Goal: Check status: Check status

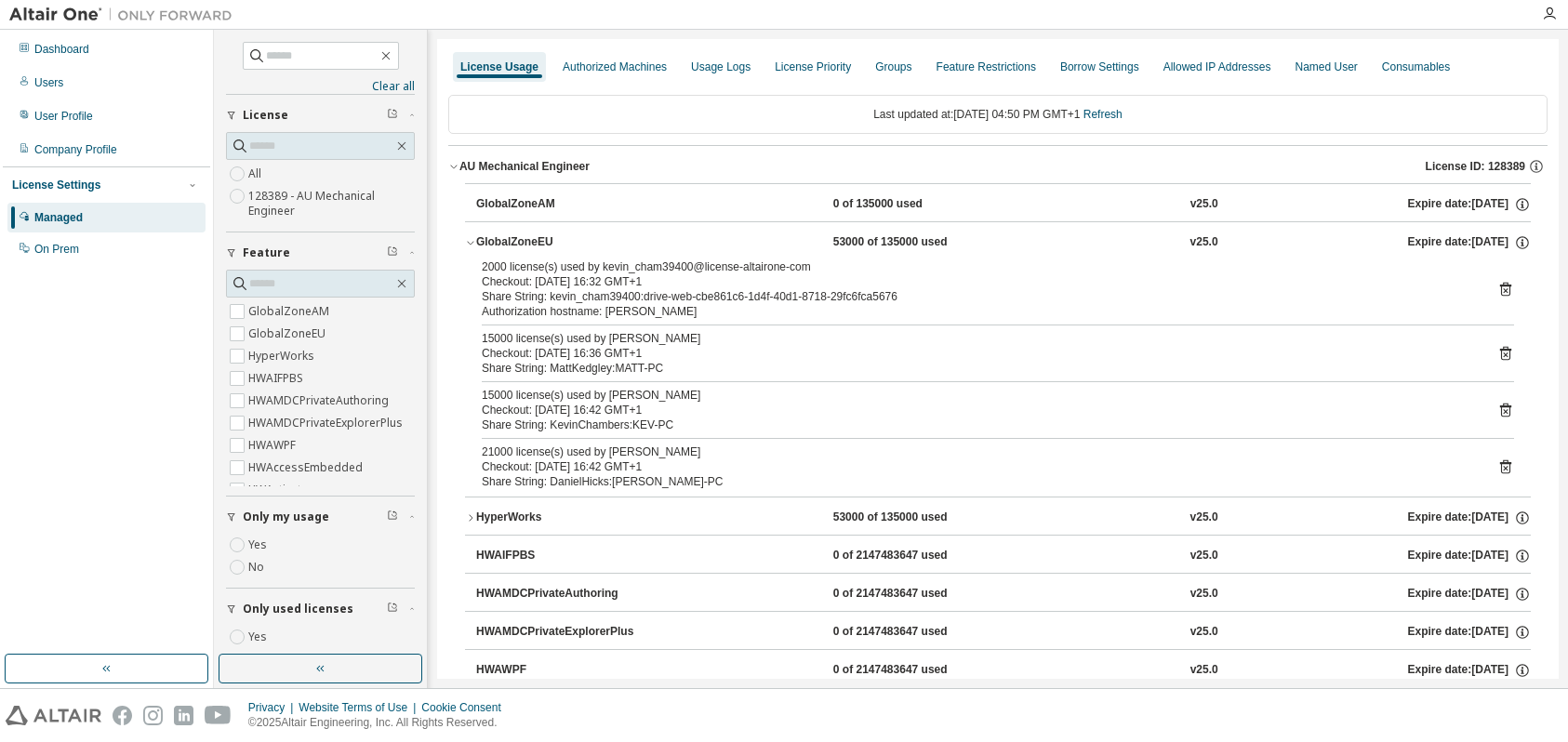
scroll to position [129, 0]
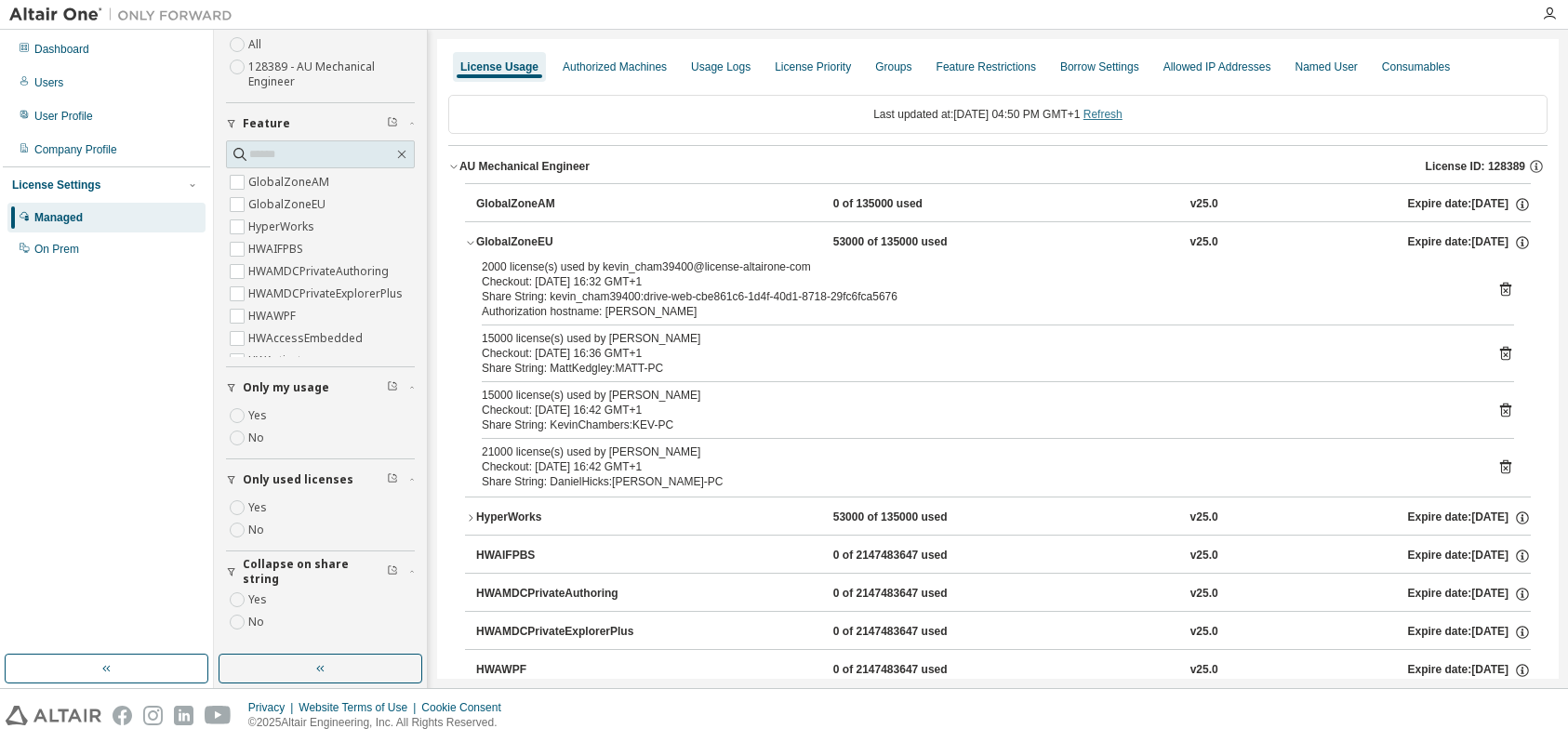
click at [1123, 112] on link "Refresh" at bounding box center [1103, 113] width 39 height 13
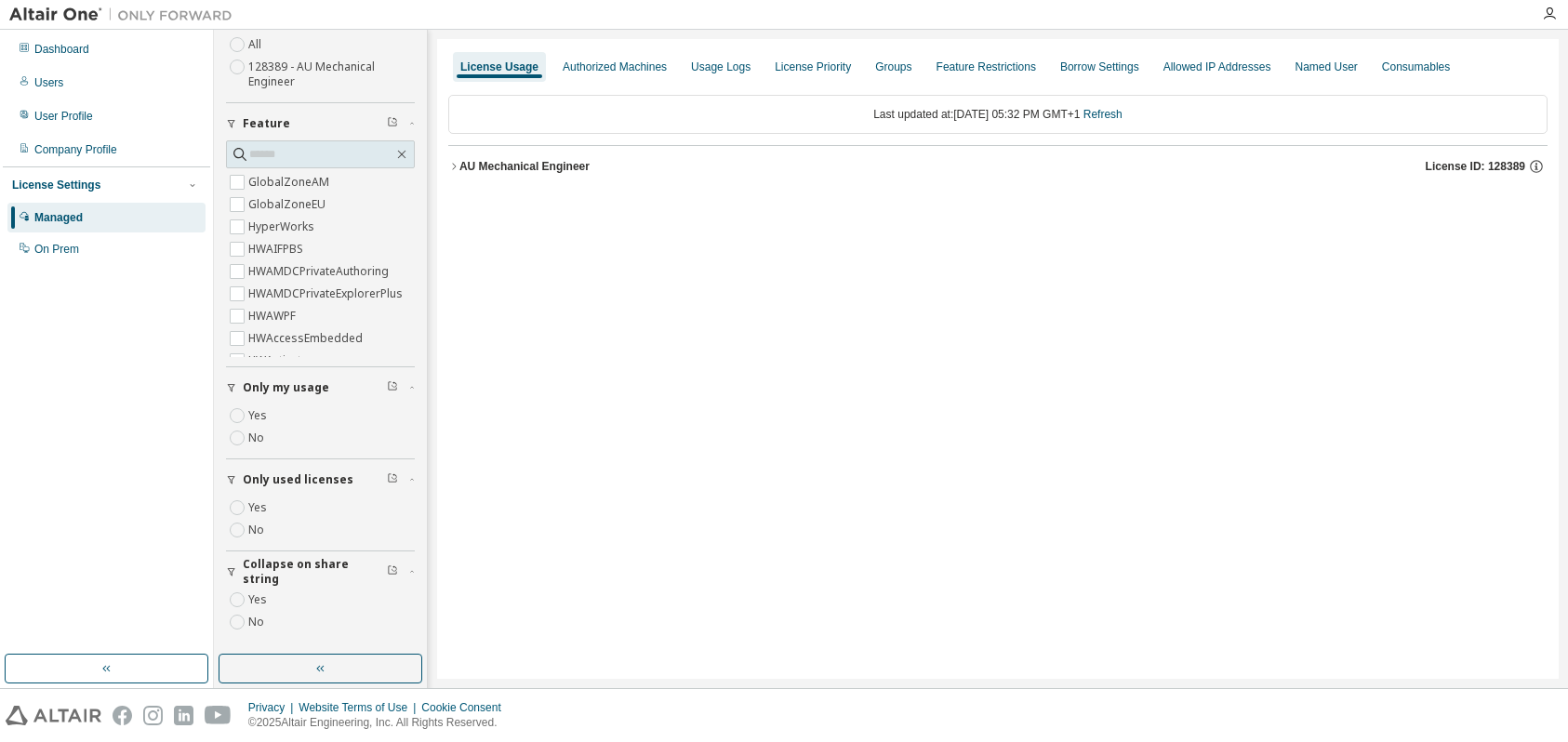
click at [454, 166] on icon "button" at bounding box center [454, 167] width 12 height 12
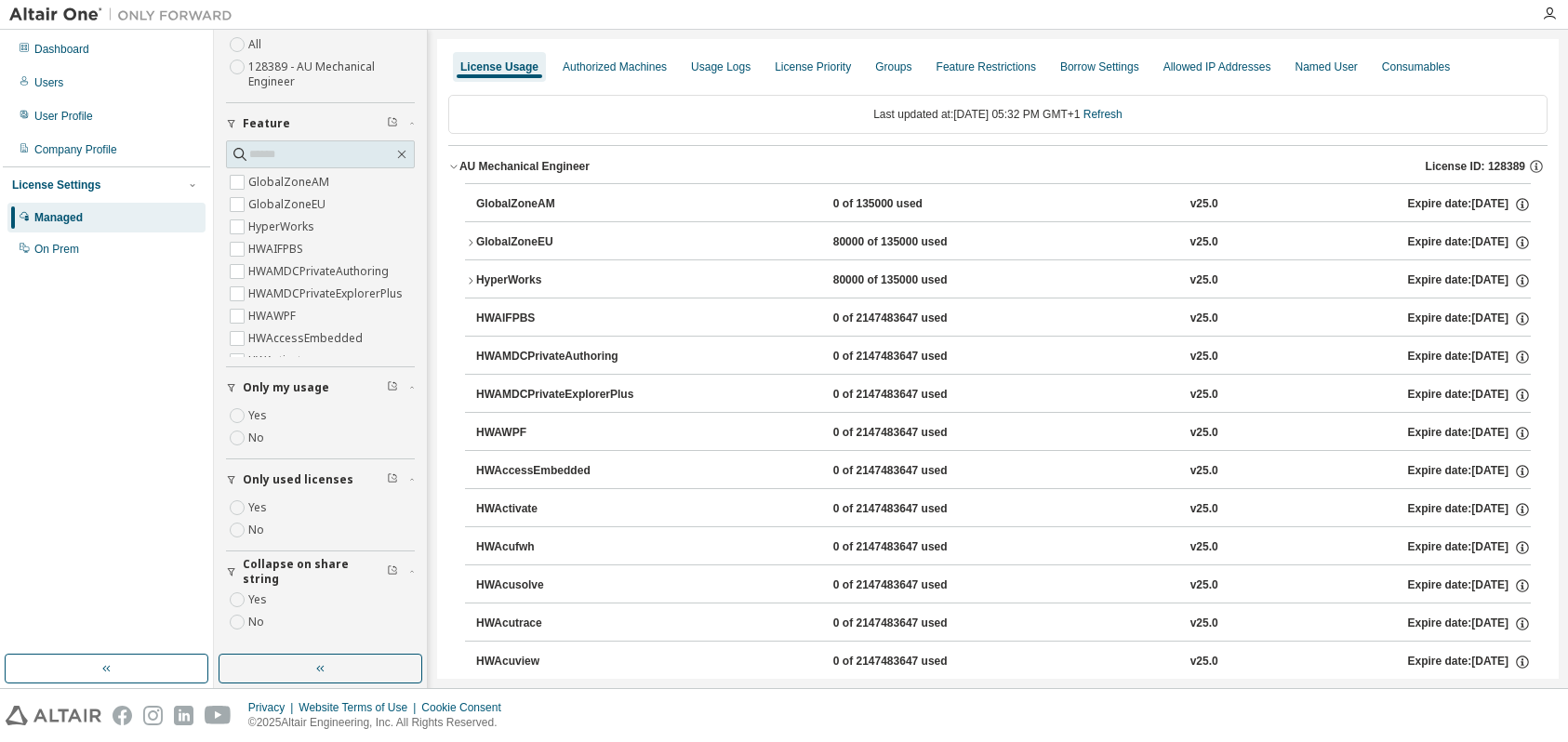
click at [468, 239] on icon "button" at bounding box center [471, 243] width 12 height 12
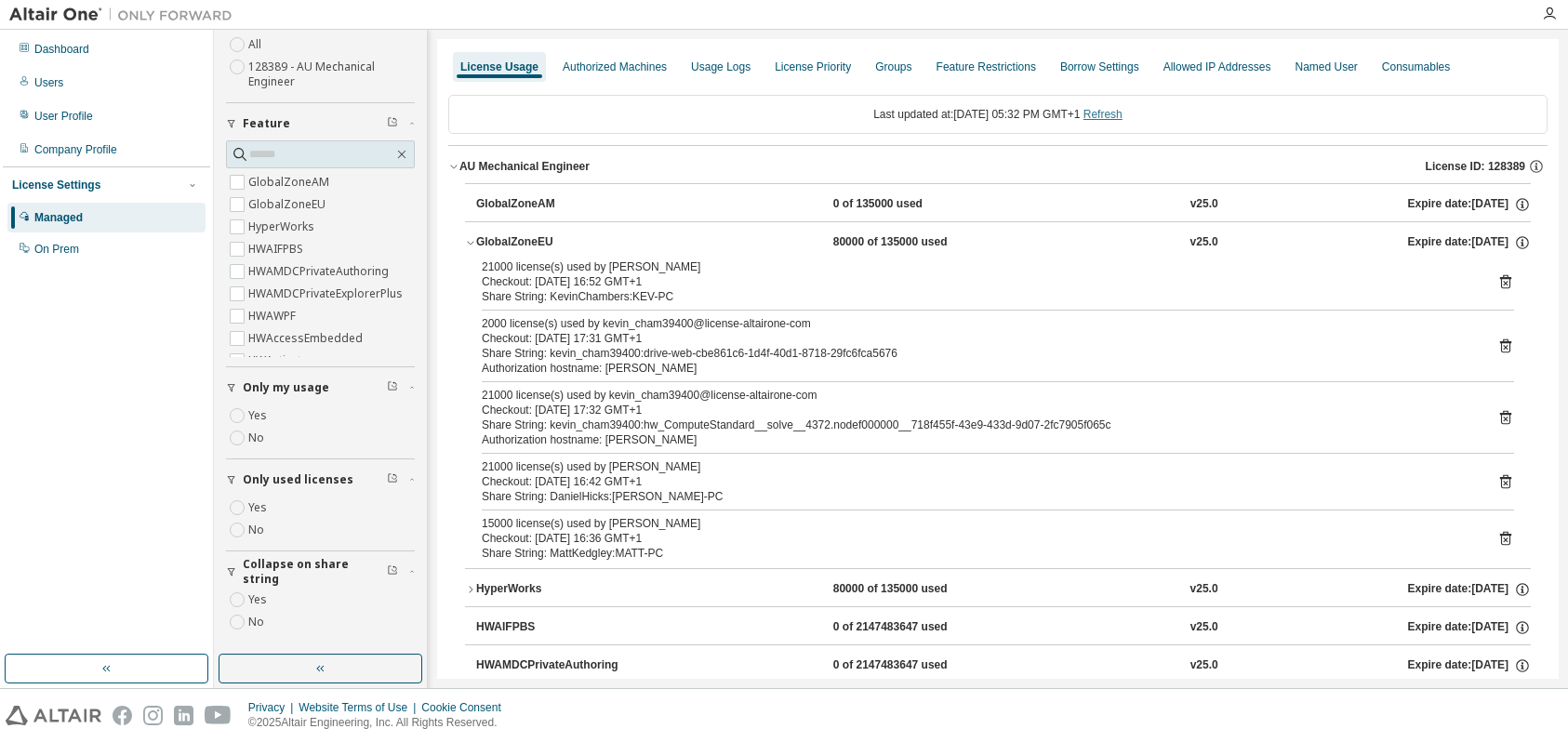
click at [1123, 113] on link "Refresh" at bounding box center [1103, 113] width 39 height 13
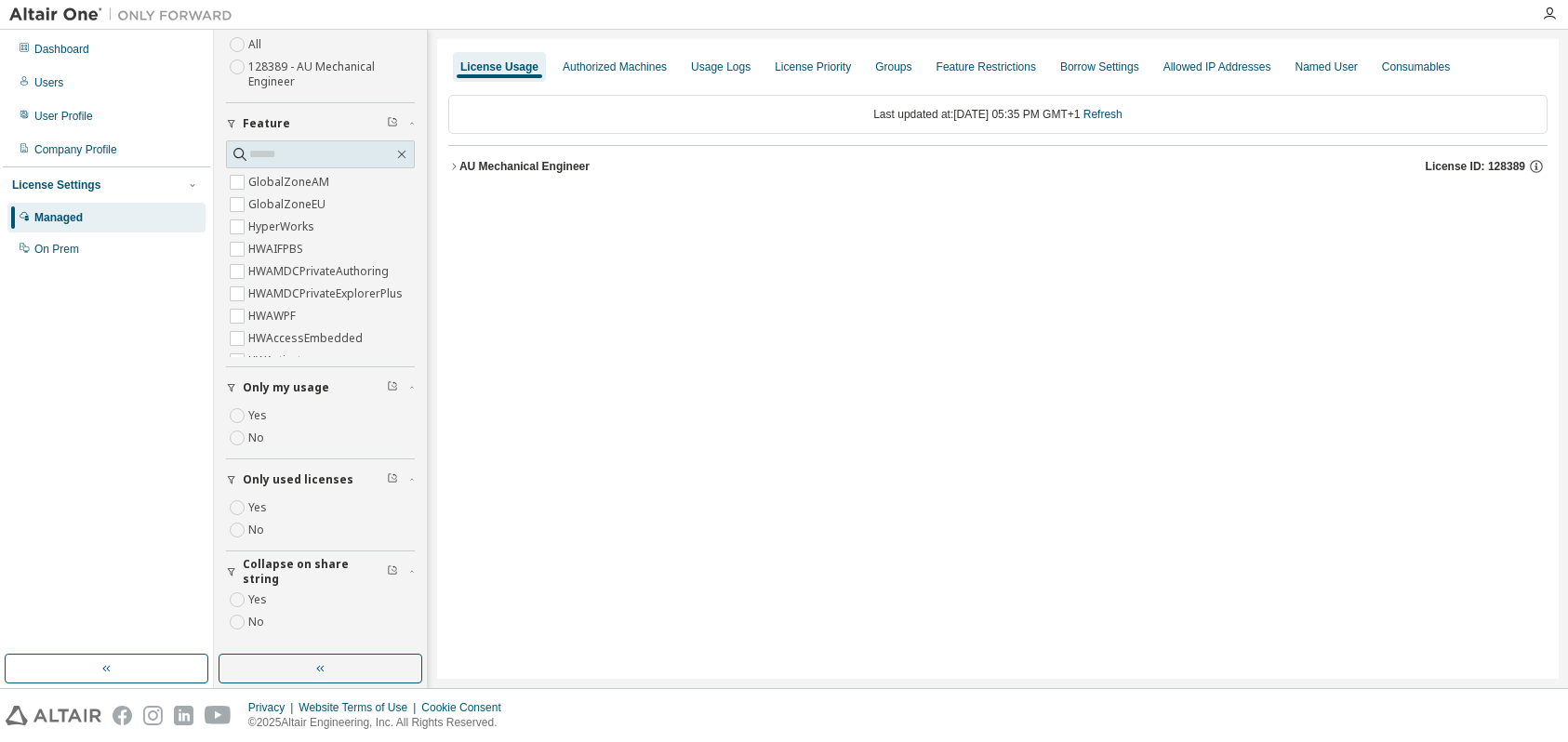
click at [455, 164] on icon "button" at bounding box center [454, 167] width 12 height 12
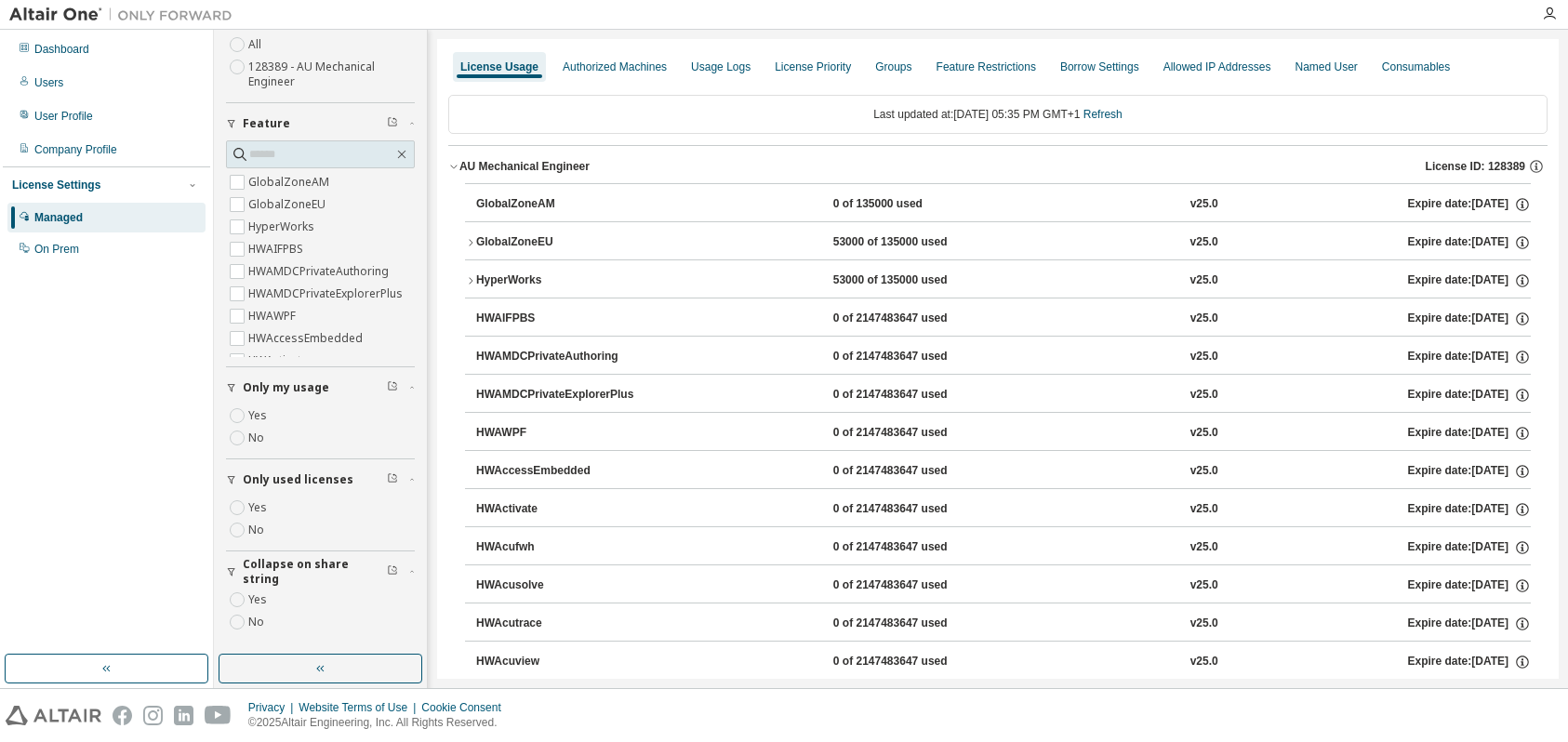
click at [467, 242] on icon "button" at bounding box center [471, 243] width 12 height 12
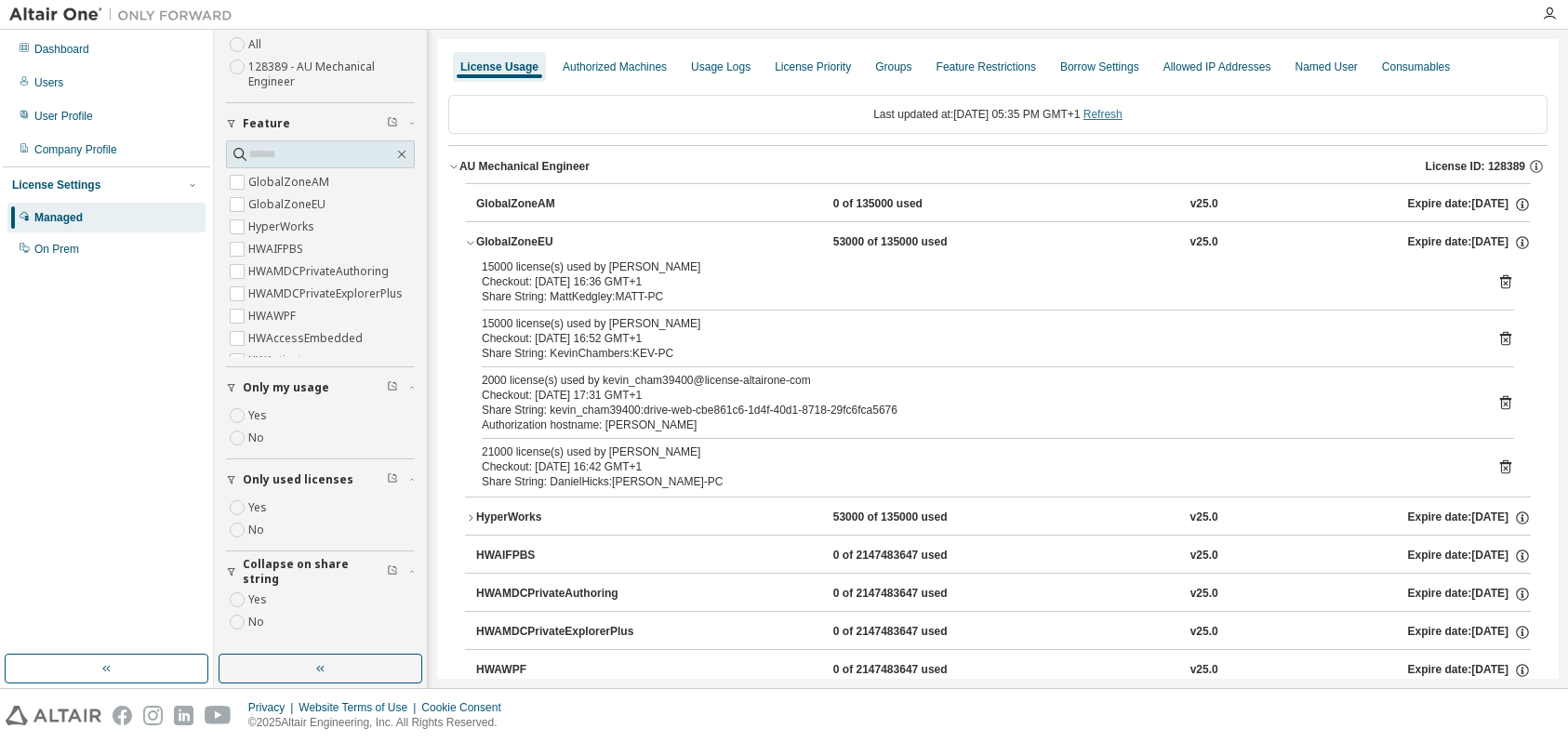
click at [1123, 112] on link "Refresh" at bounding box center [1103, 113] width 39 height 13
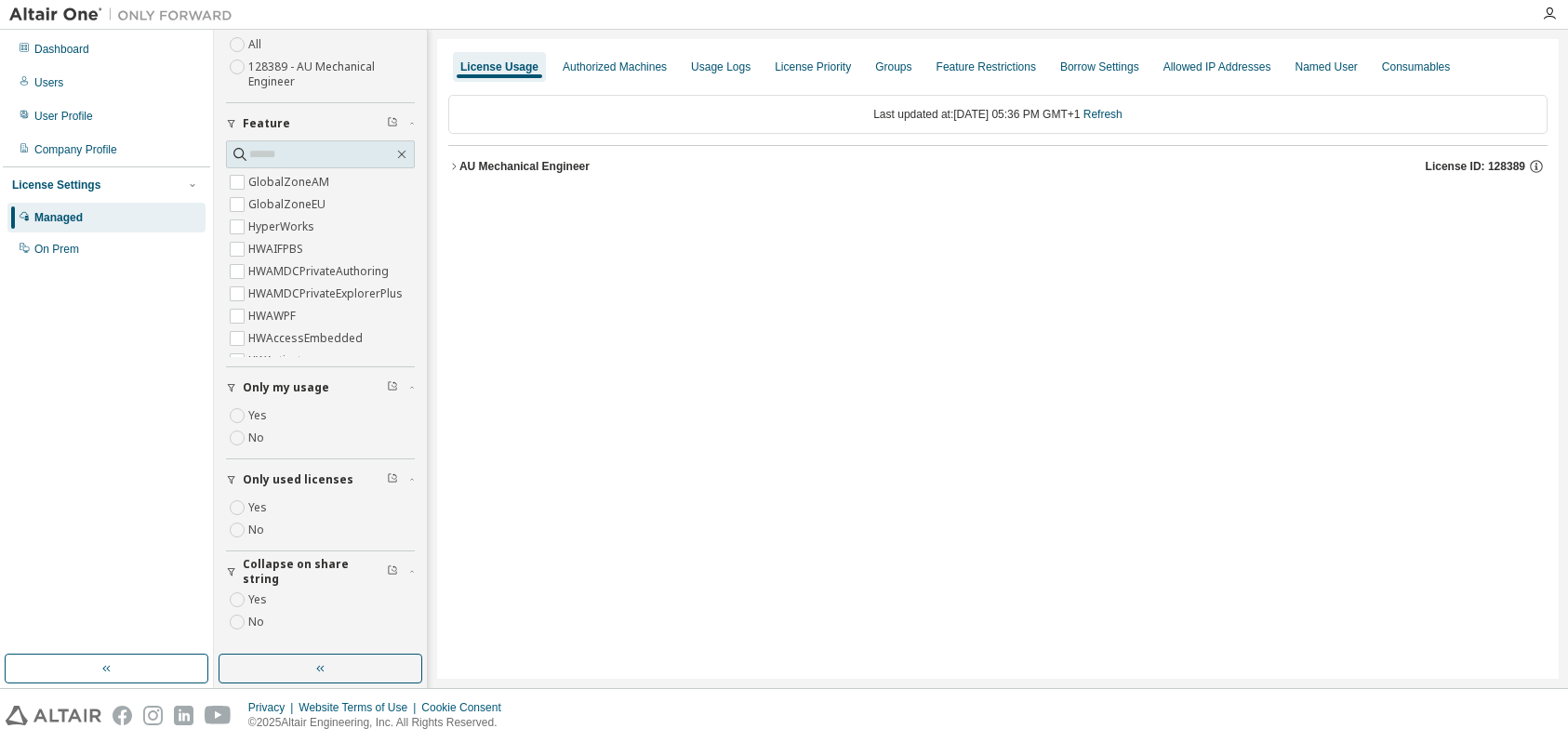
click at [453, 167] on icon "button" at bounding box center [454, 167] width 12 height 12
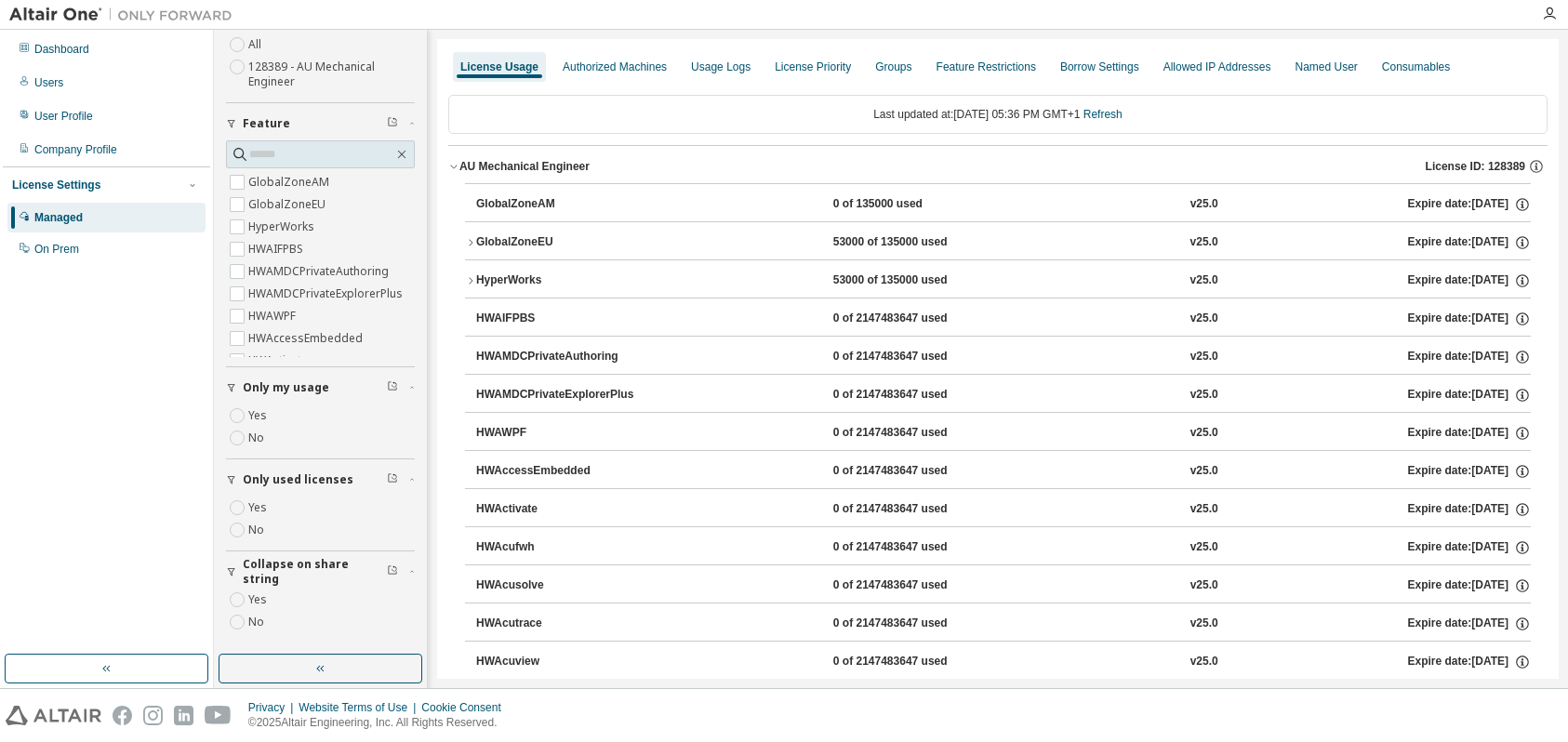
click at [468, 244] on icon "button" at bounding box center [471, 243] width 12 height 12
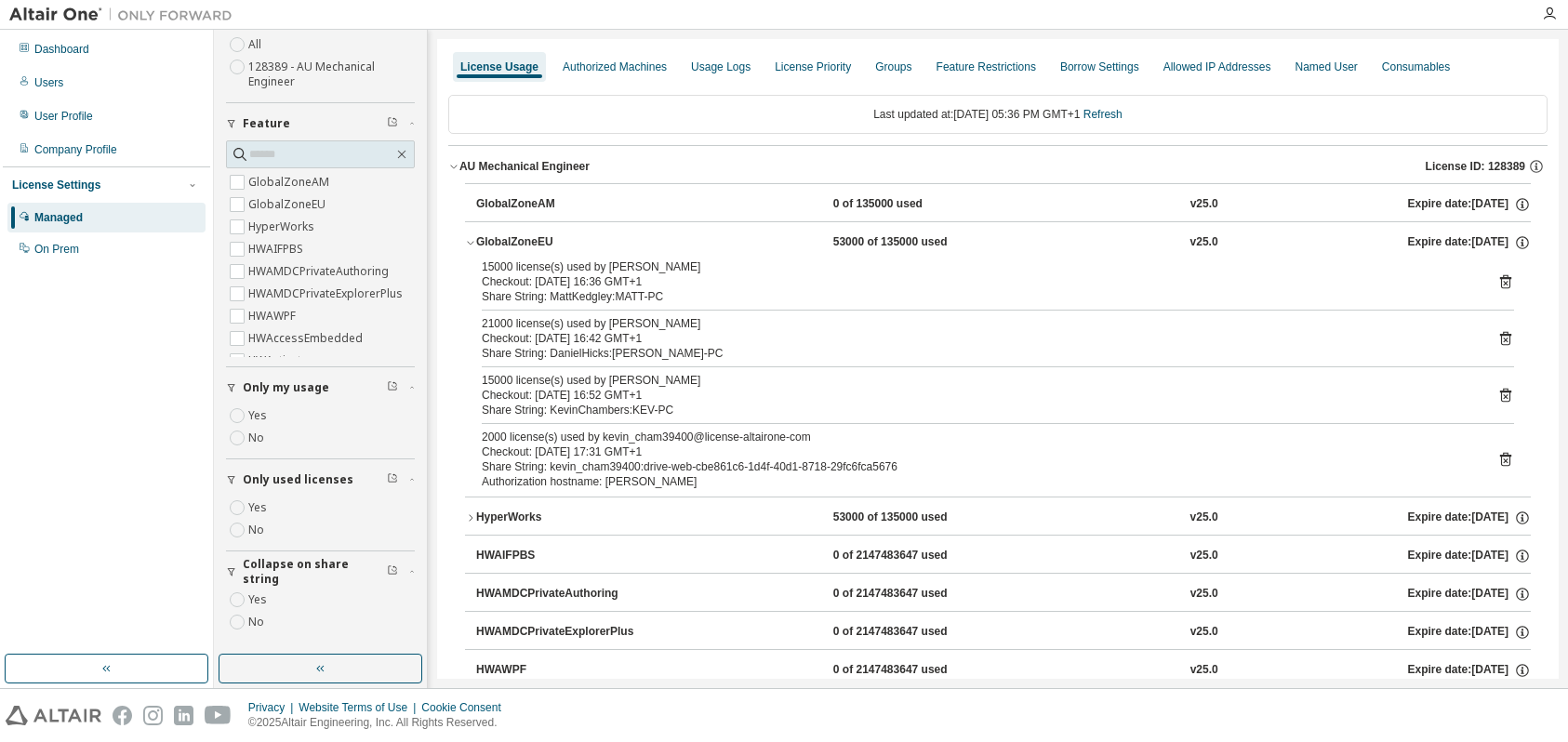
click at [1497, 390] on icon at bounding box center [1505, 395] width 16 height 16
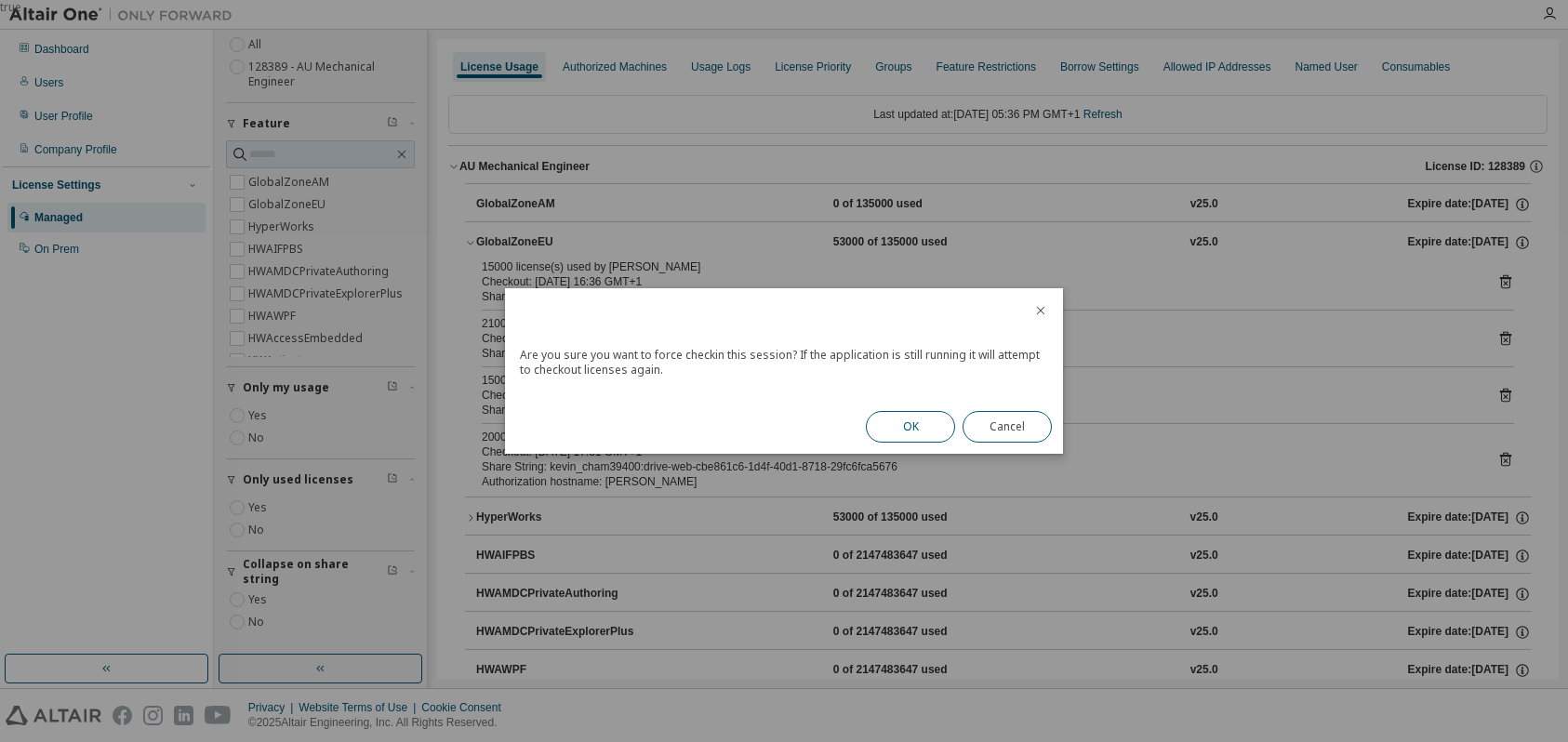
click at [921, 423] on button "OK" at bounding box center [911, 427] width 89 height 32
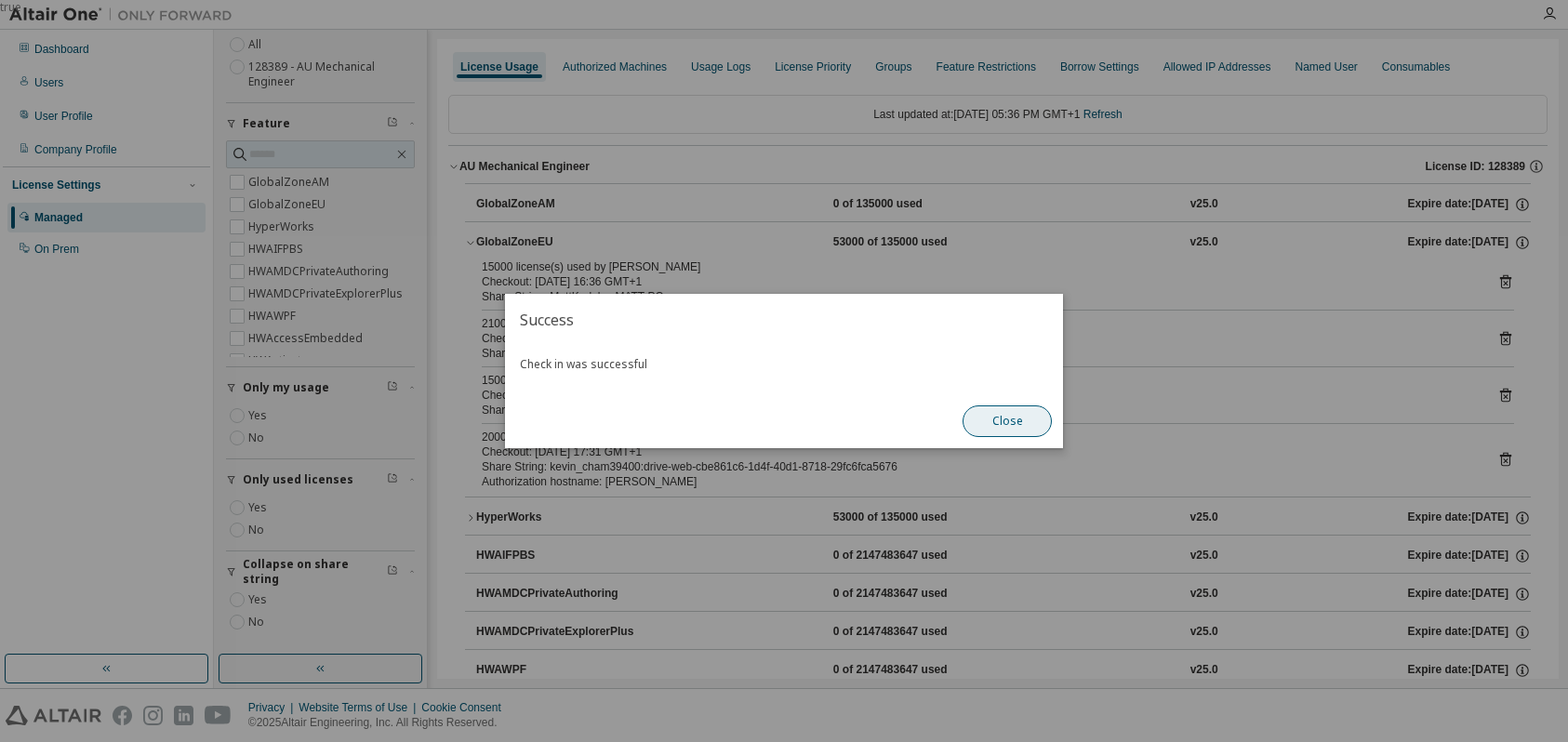
click at [1006, 417] on button "Close" at bounding box center [1008, 421] width 89 height 32
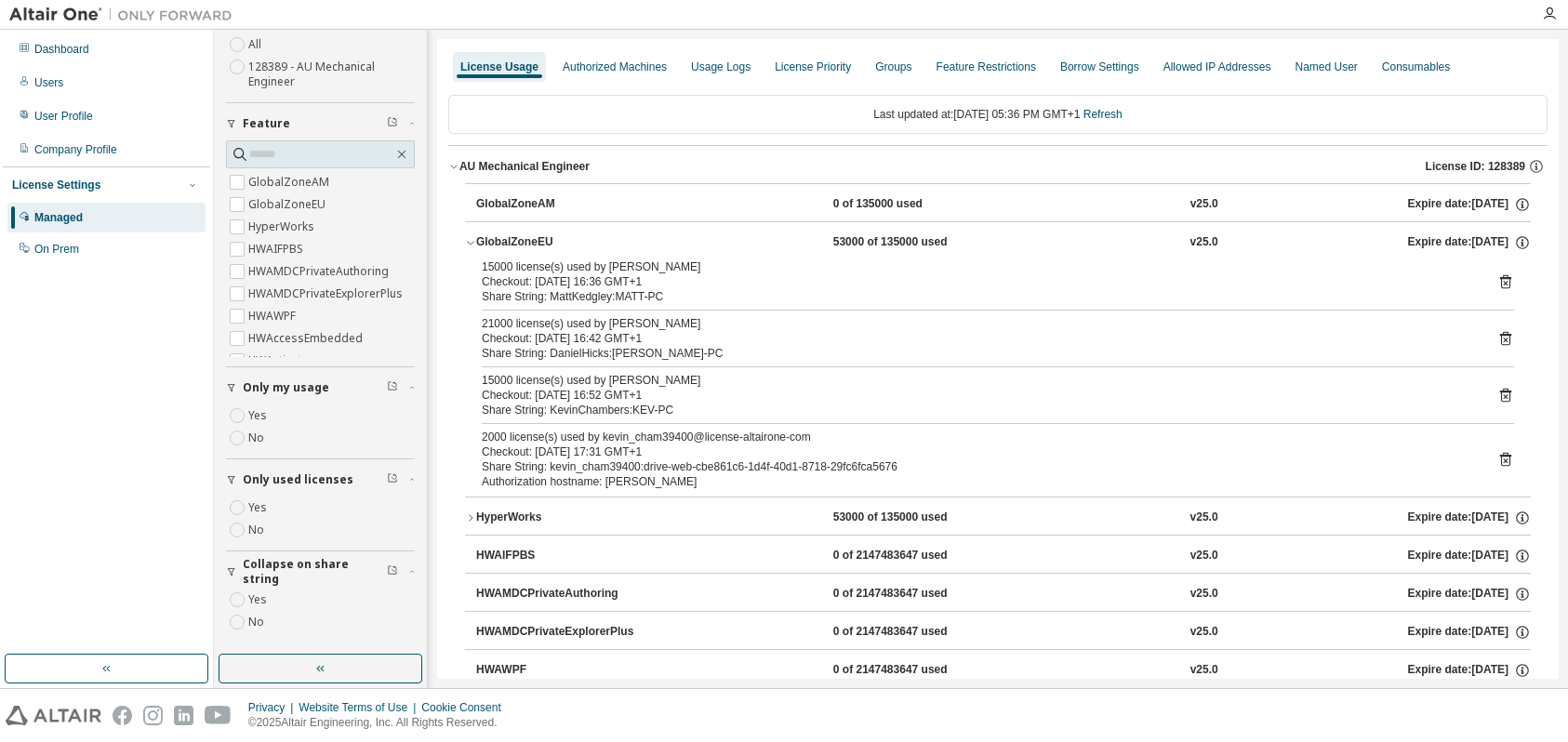
click at [660, 385] on div "15000 license(s) used by [PERSON_NAME]" at bounding box center [976, 380] width 988 height 15
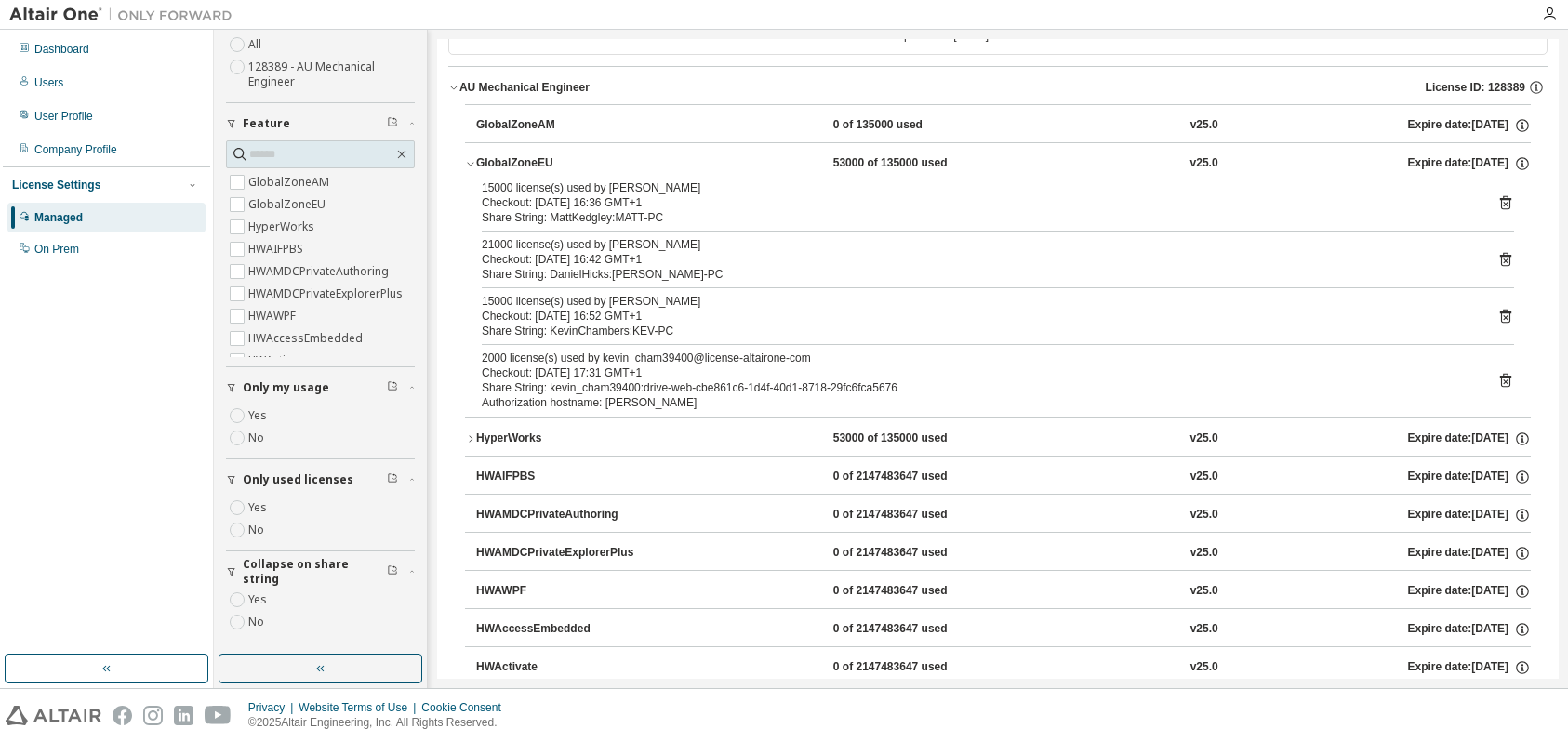
scroll to position [186, 0]
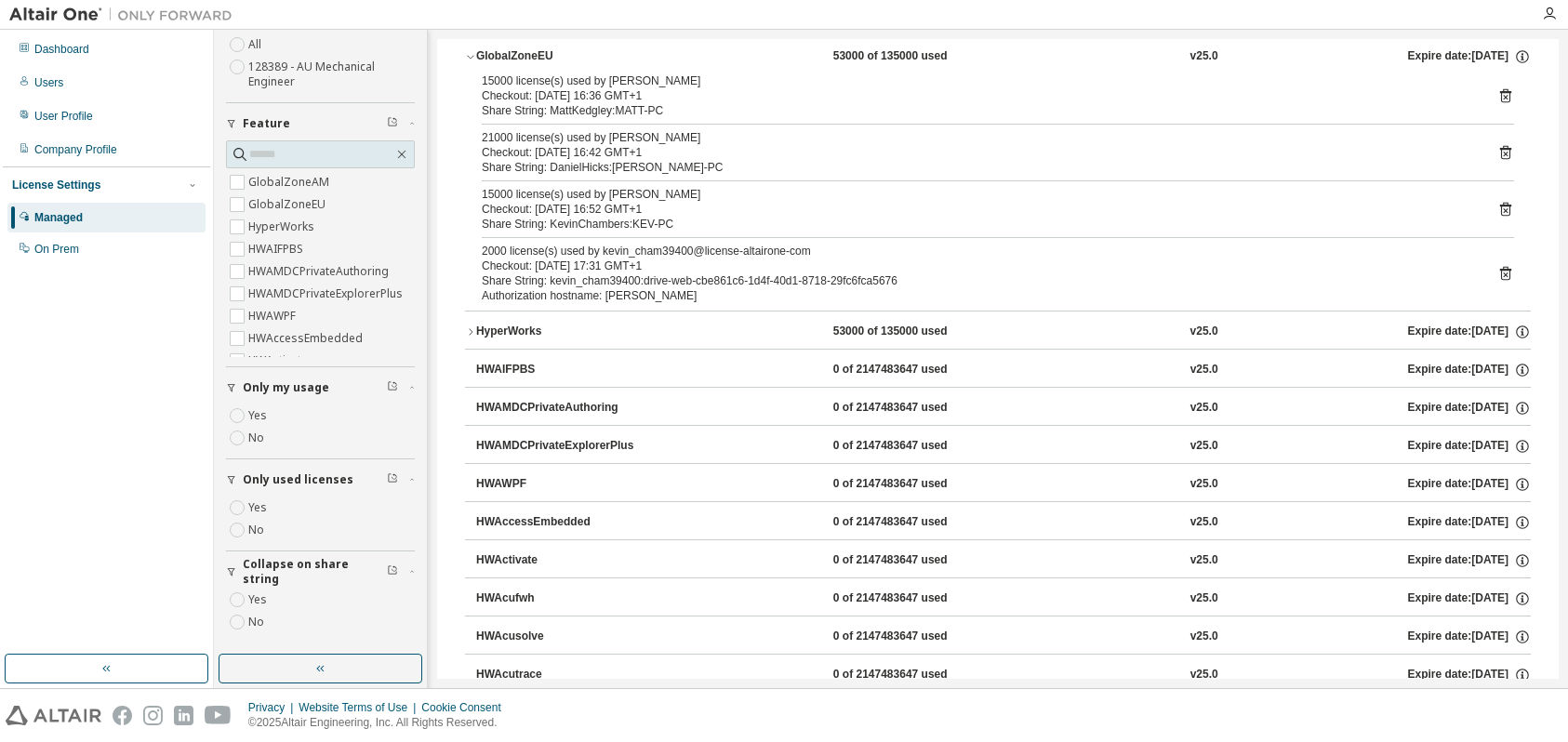
click at [469, 330] on icon "button" at bounding box center [470, 332] width 4 height 7
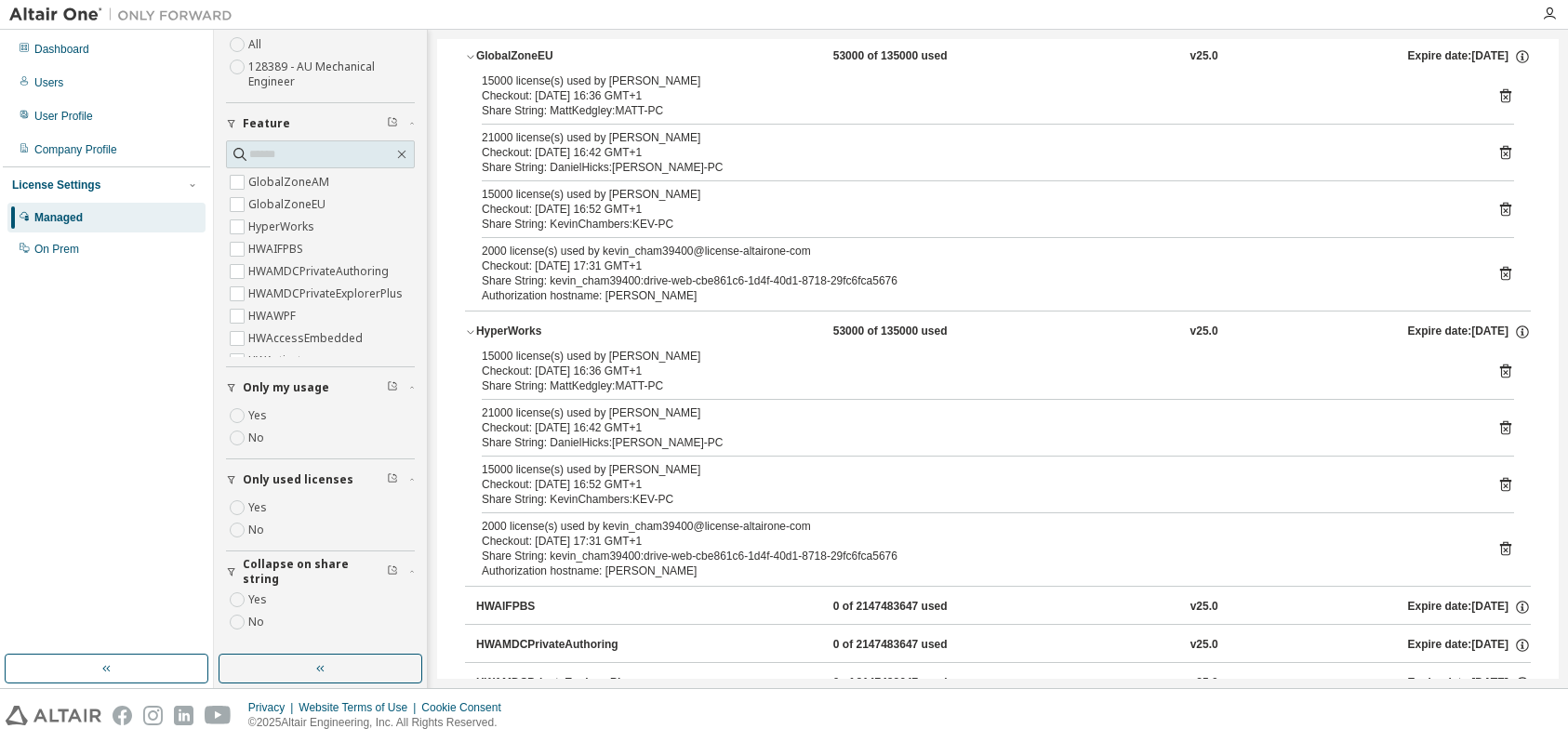
click at [469, 330] on icon "button" at bounding box center [471, 333] width 12 height 12
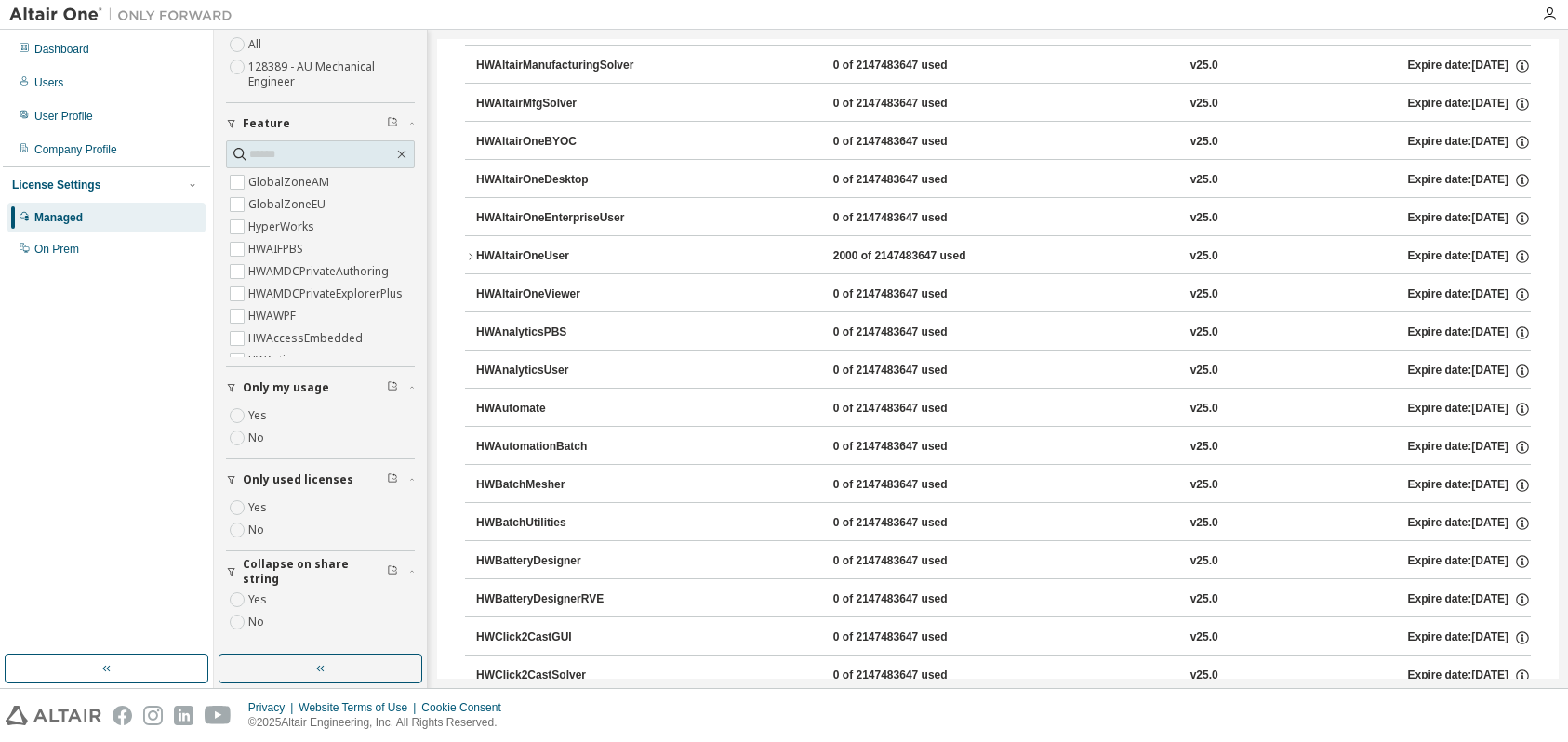
scroll to position [930, 0]
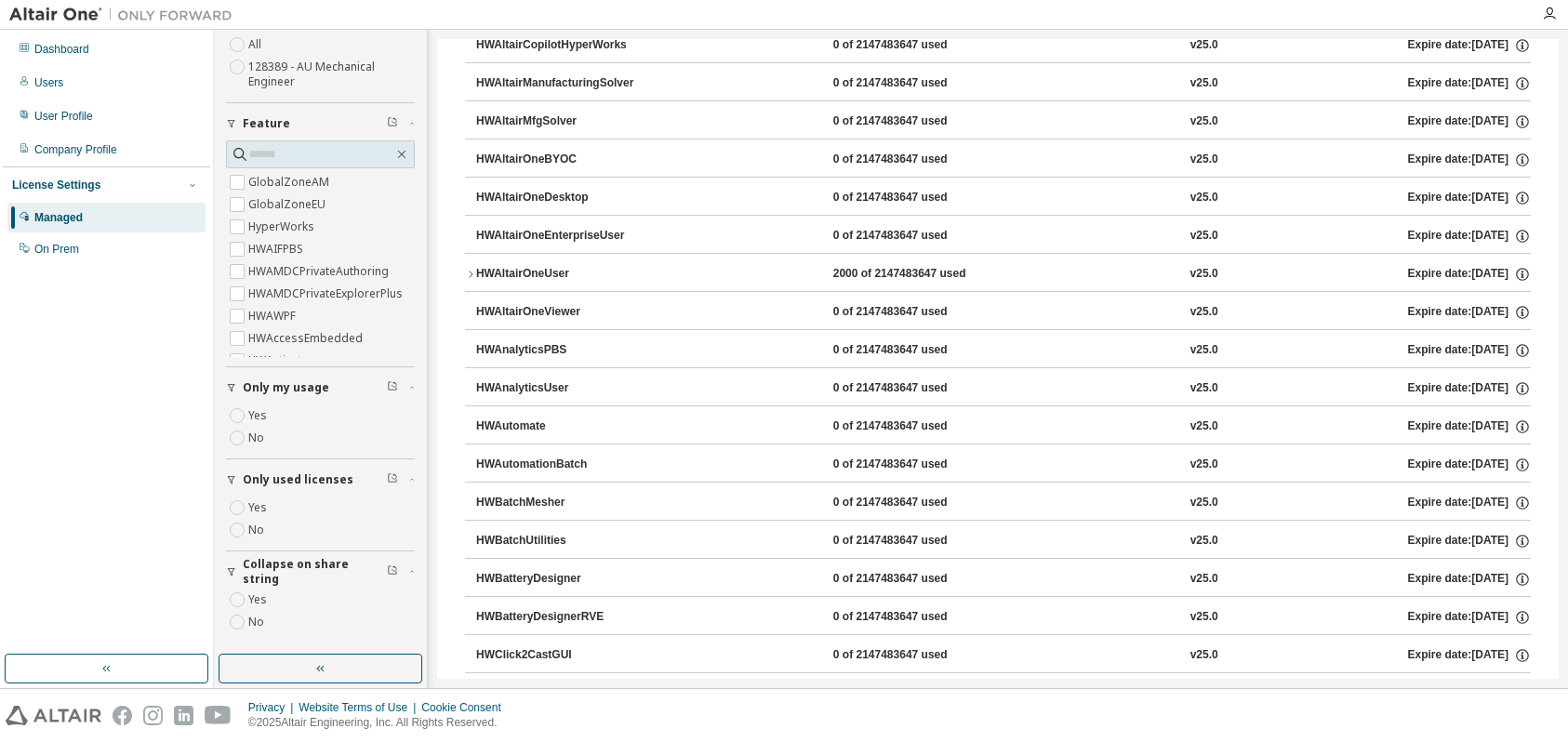
click at [469, 273] on icon "button" at bounding box center [471, 274] width 12 height 12
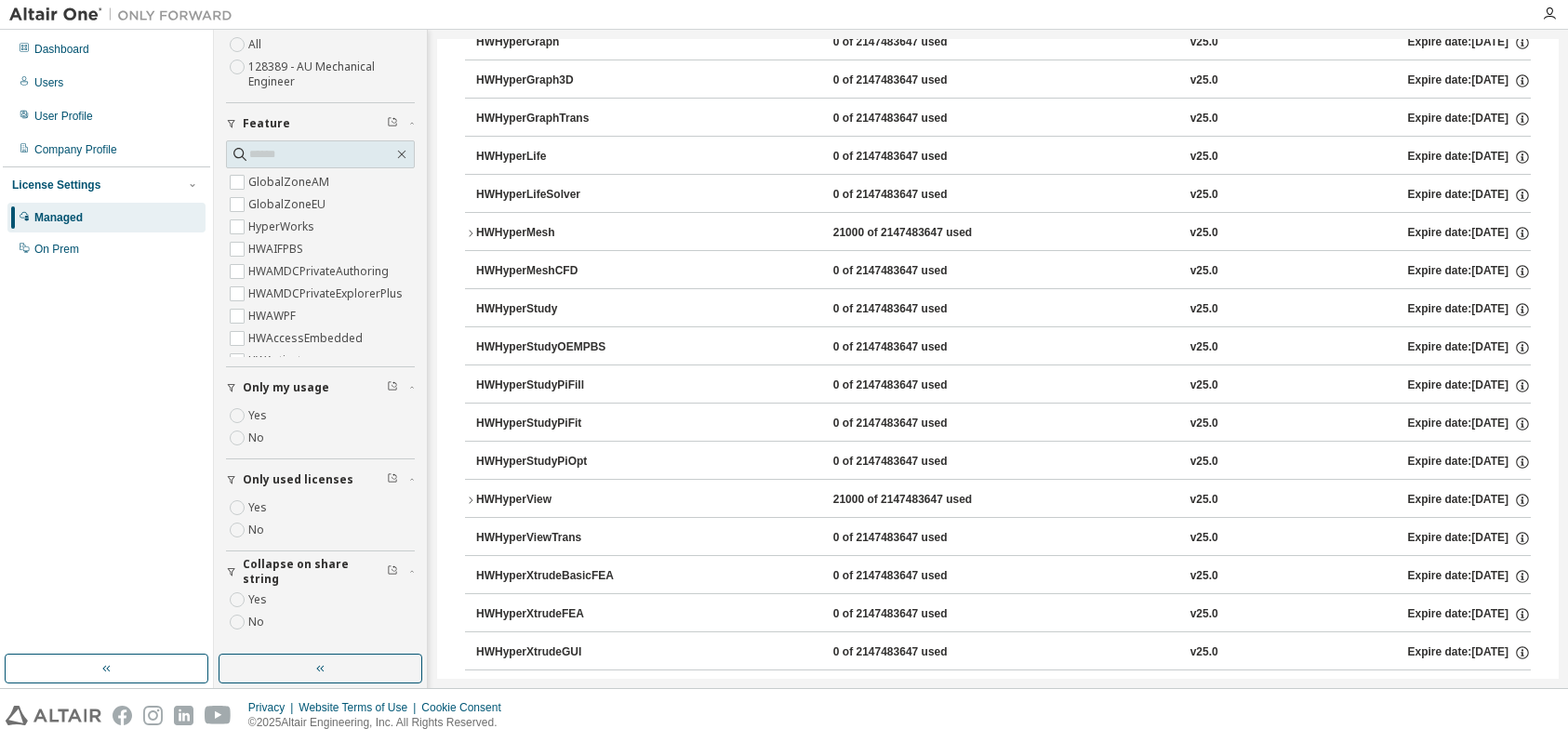
scroll to position [3907, 0]
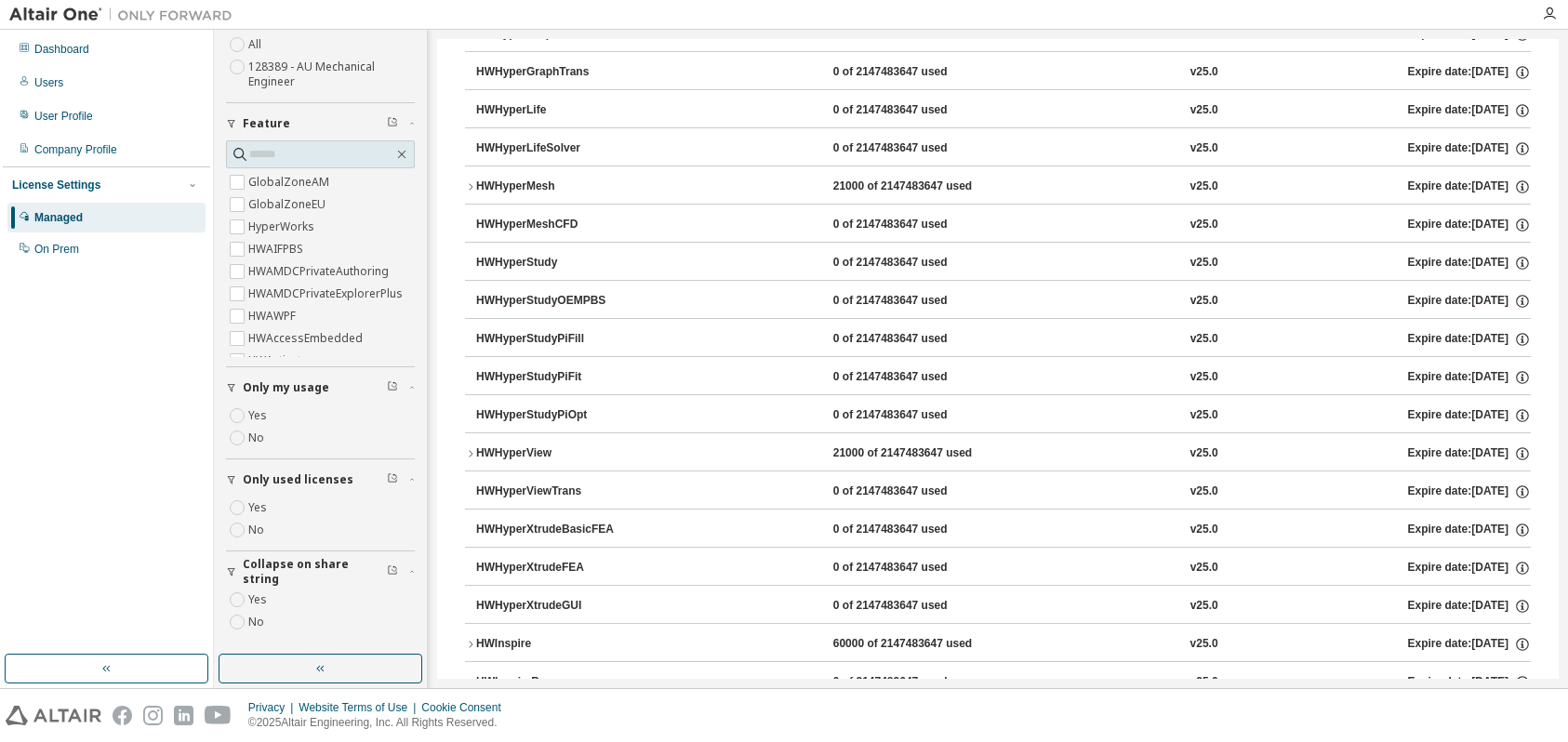
click at [471, 182] on icon "button" at bounding box center [471, 187] width 12 height 12
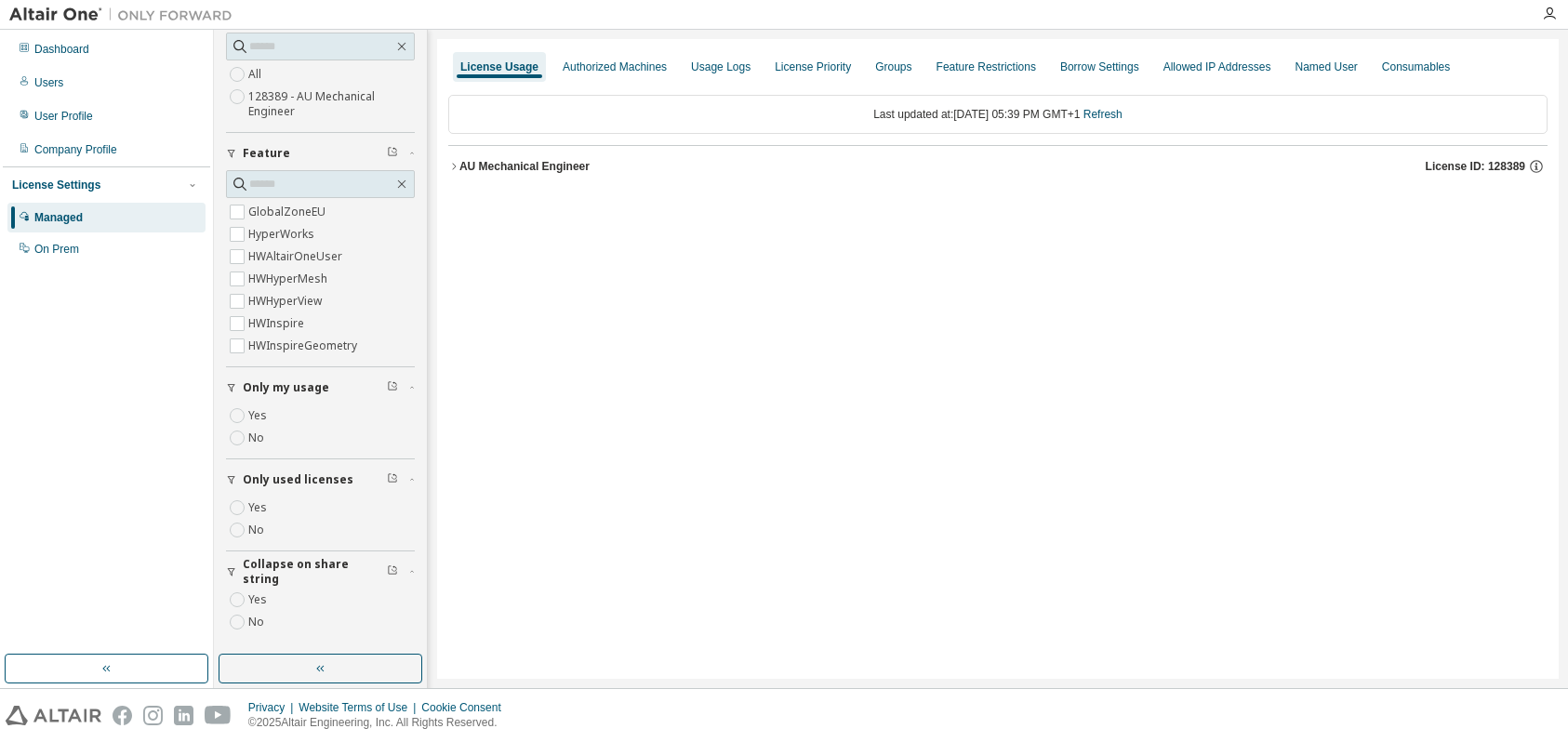
scroll to position [100, 0]
click at [455, 163] on icon "button" at bounding box center [454, 167] width 12 height 12
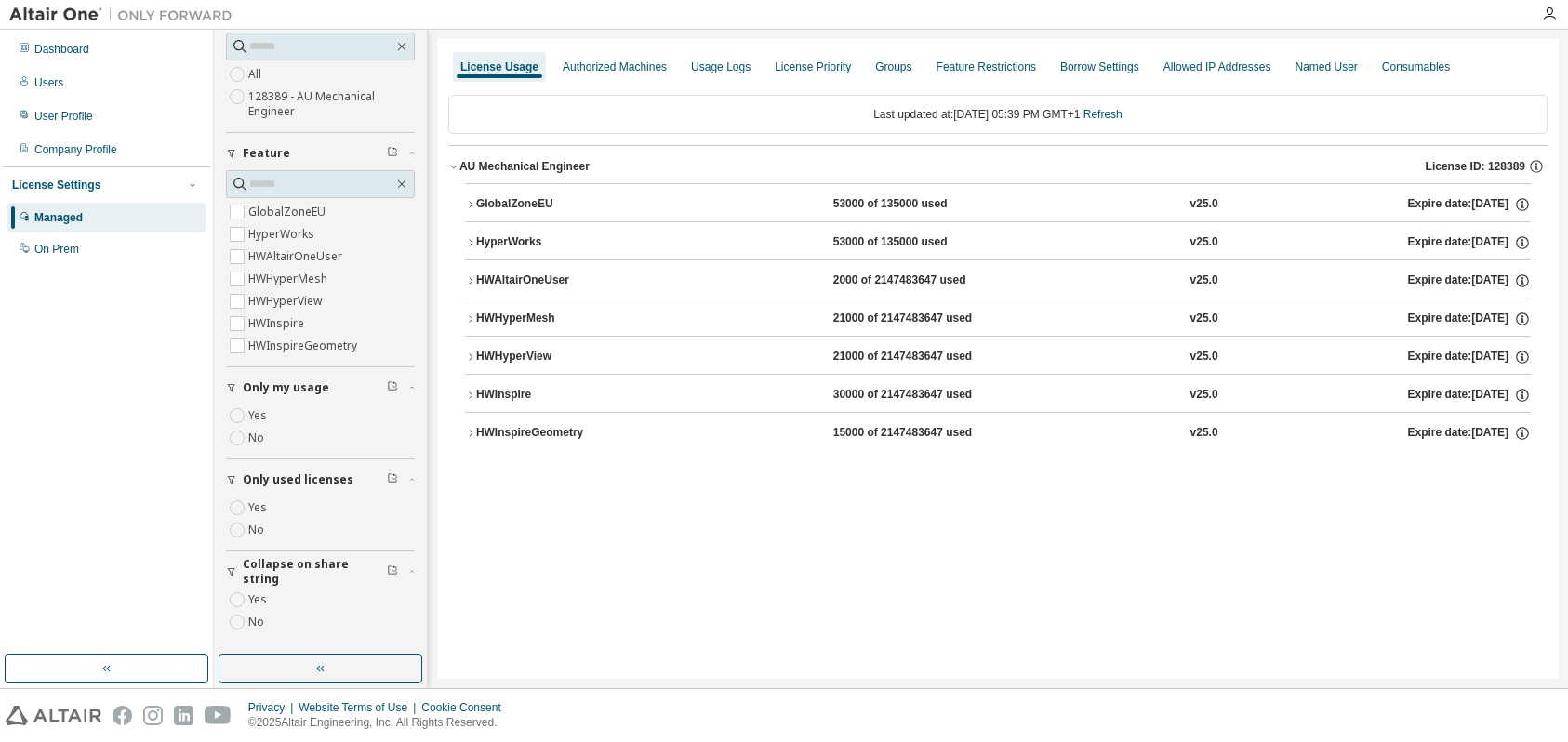
click at [469, 398] on icon "button" at bounding box center [471, 396] width 12 height 12
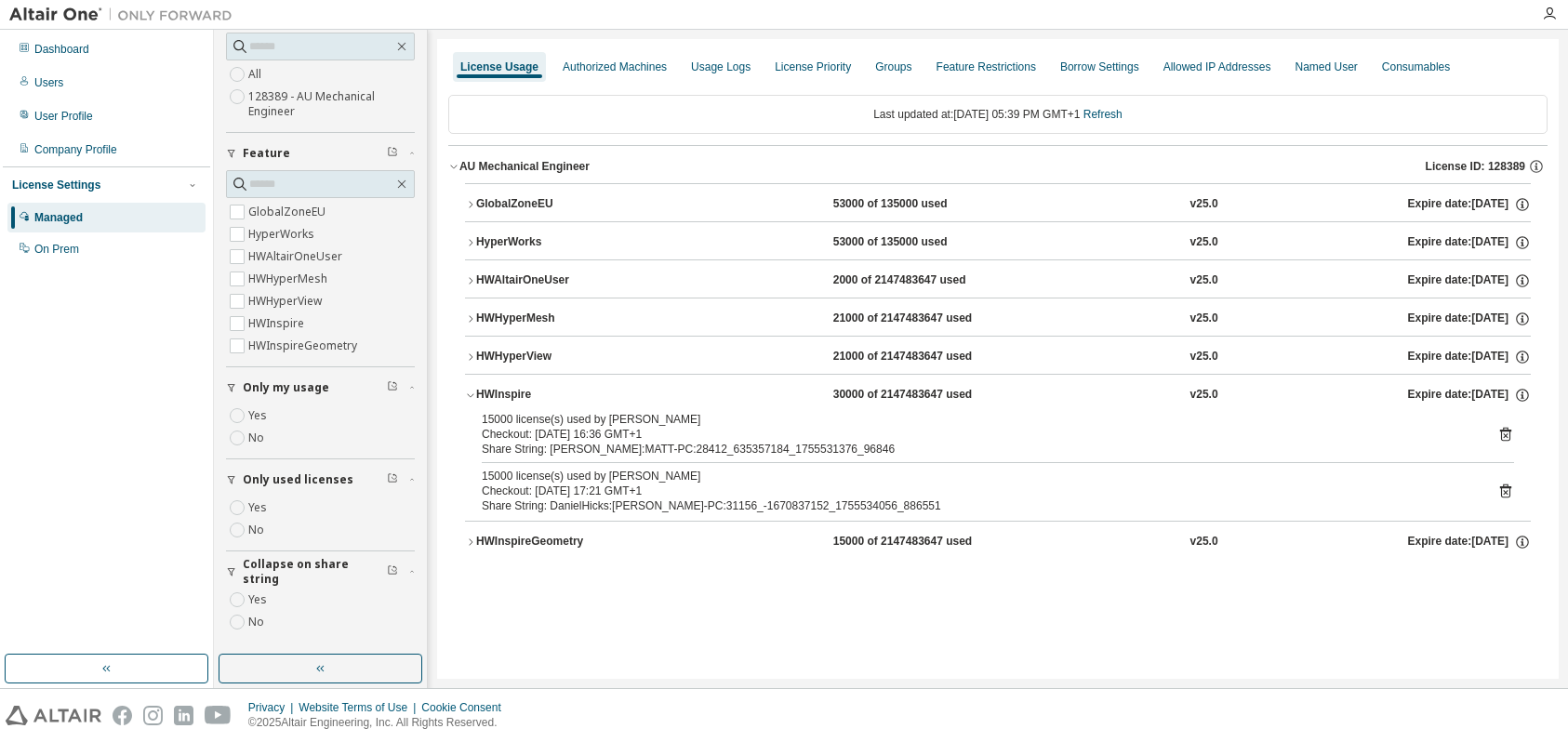
click at [469, 544] on icon "button" at bounding box center [471, 542] width 12 height 12
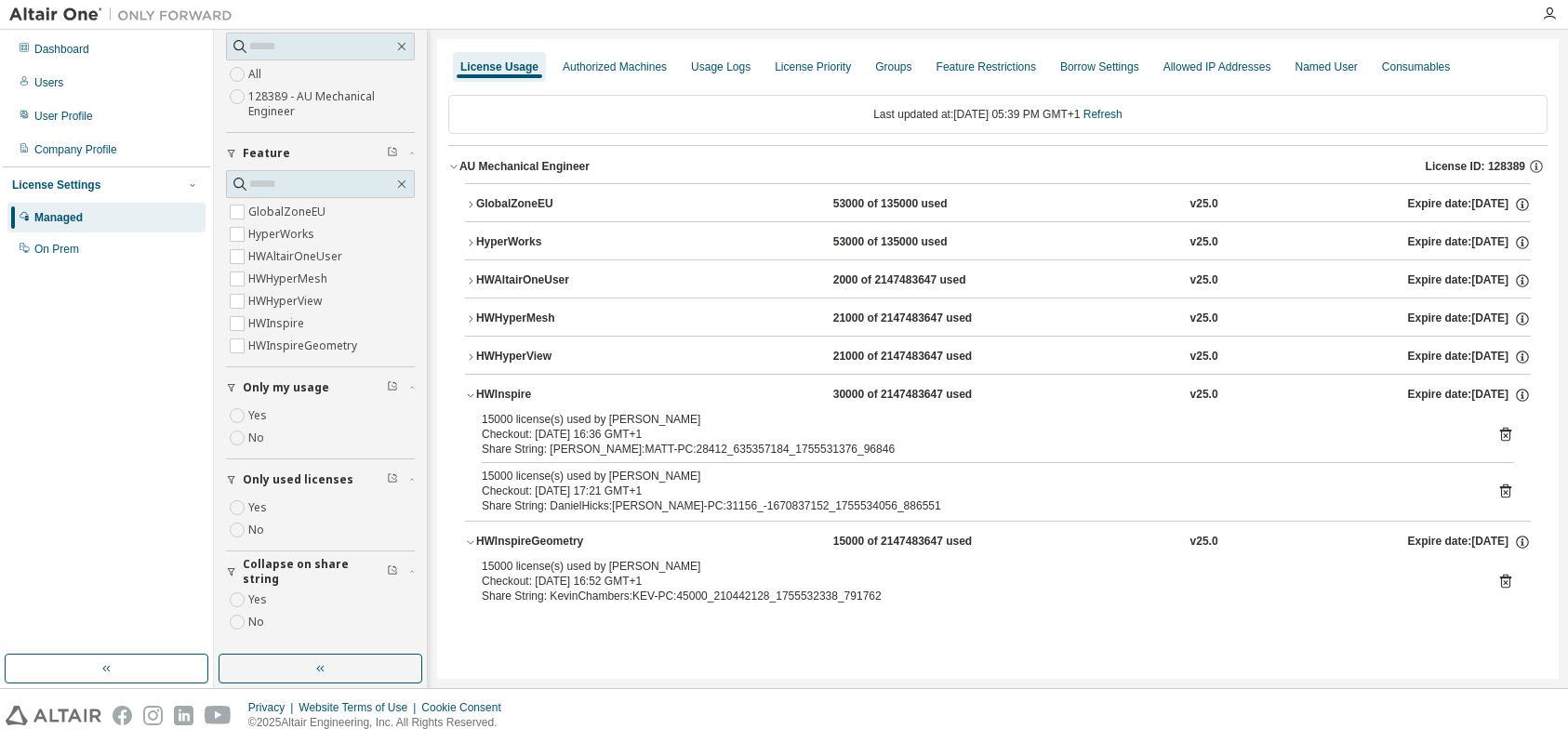
click at [1506, 580] on icon at bounding box center [1505, 581] width 16 height 16
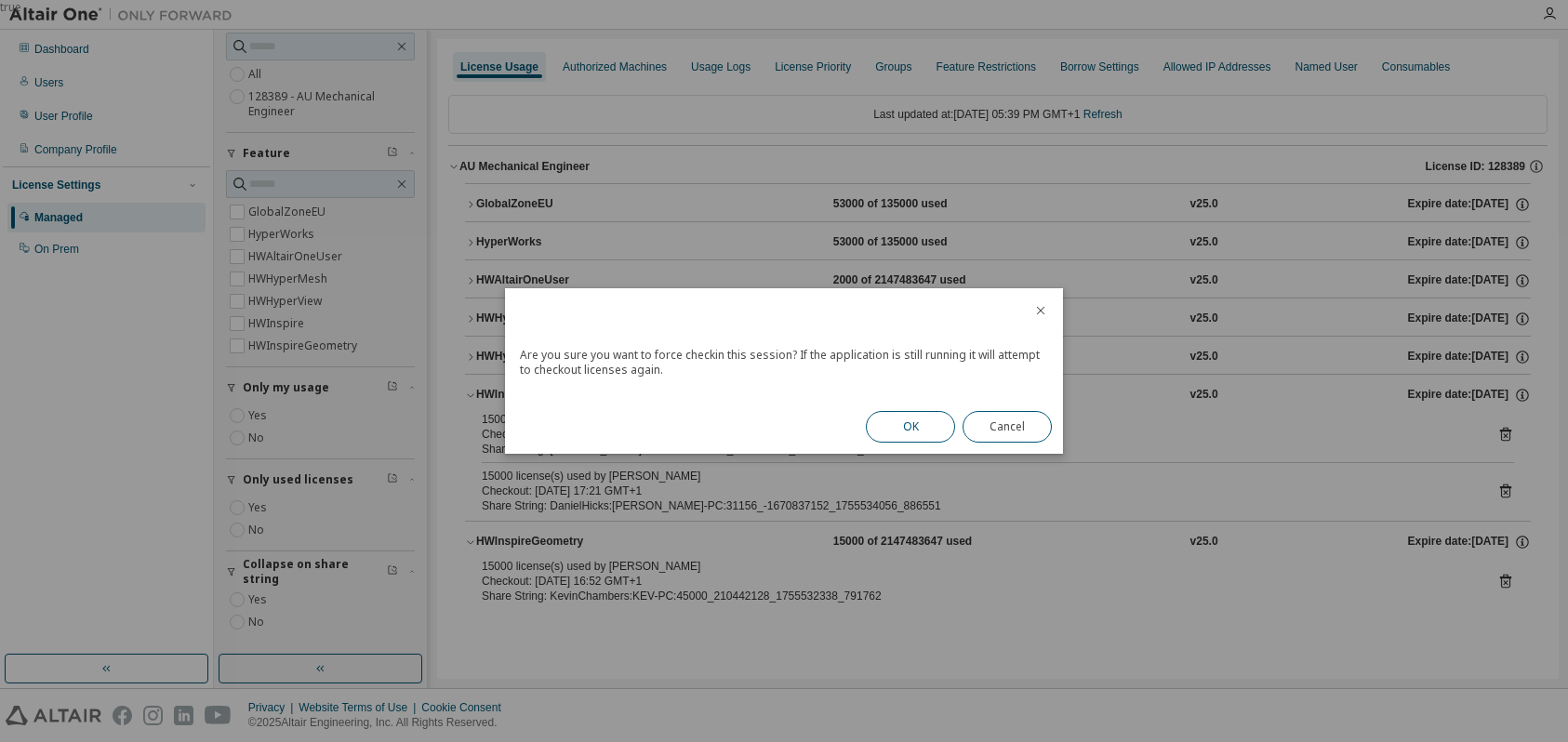
click at [921, 431] on button "OK" at bounding box center [911, 427] width 89 height 32
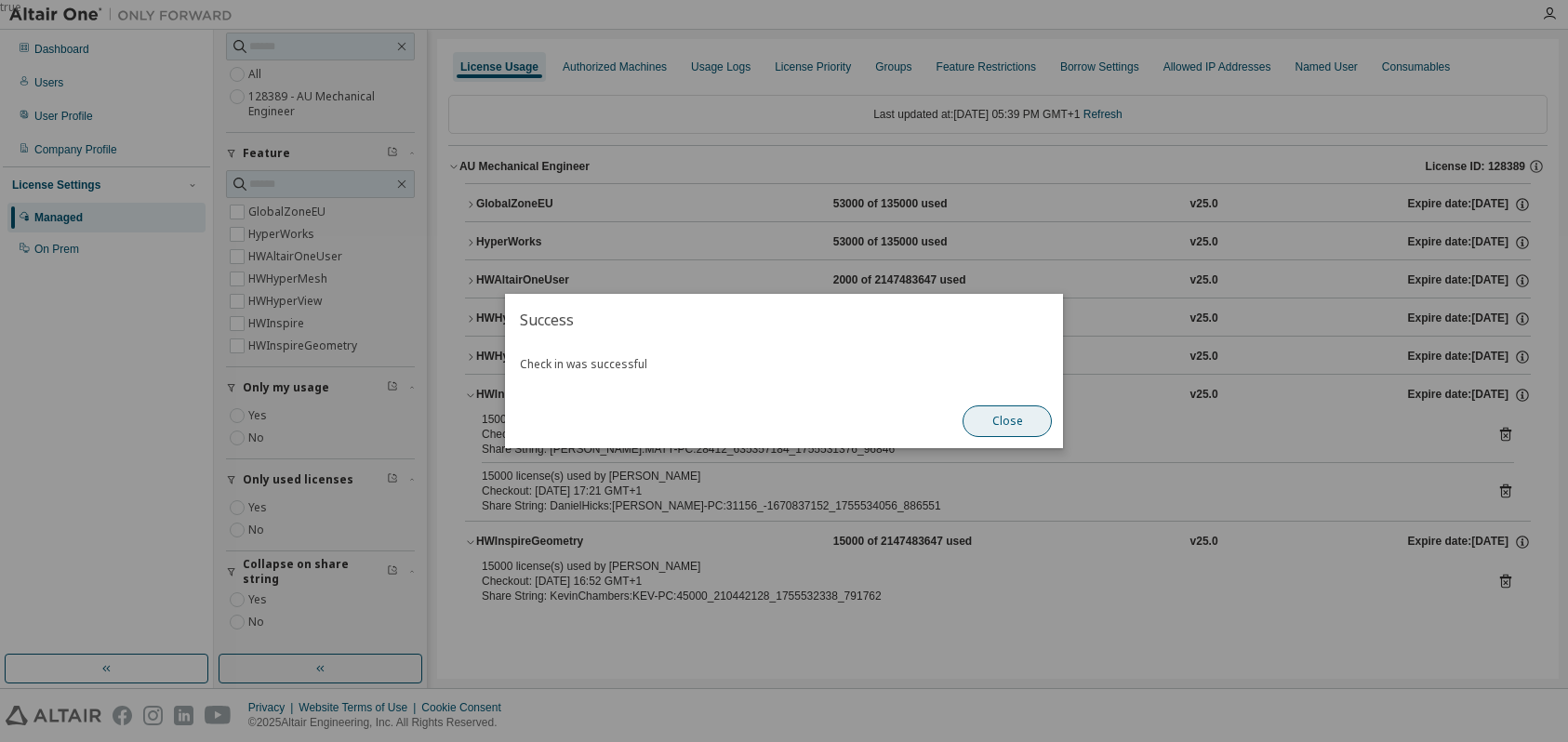
click at [1006, 421] on button "Close" at bounding box center [1008, 421] width 89 height 32
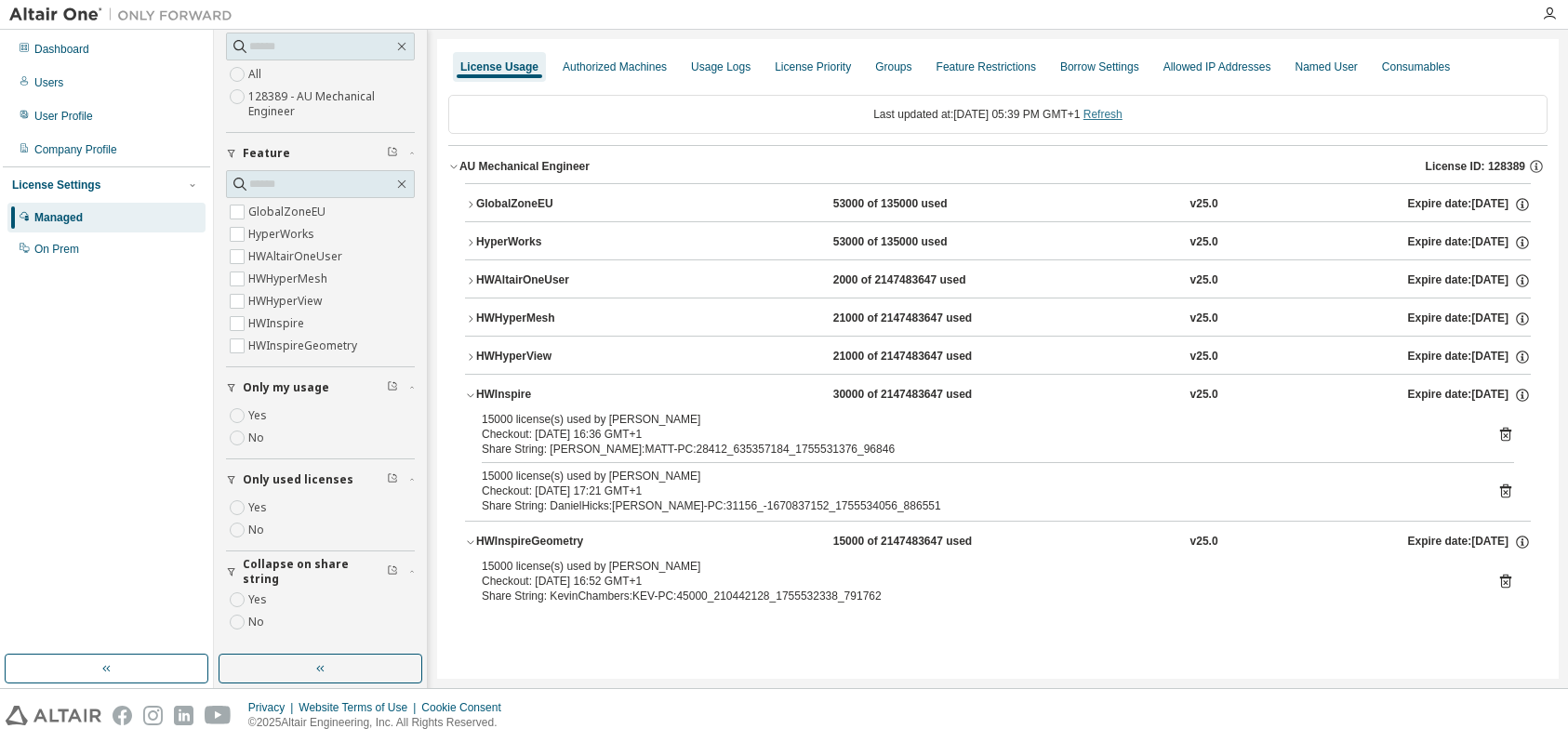
click at [1123, 113] on link "Refresh" at bounding box center [1103, 113] width 39 height 13
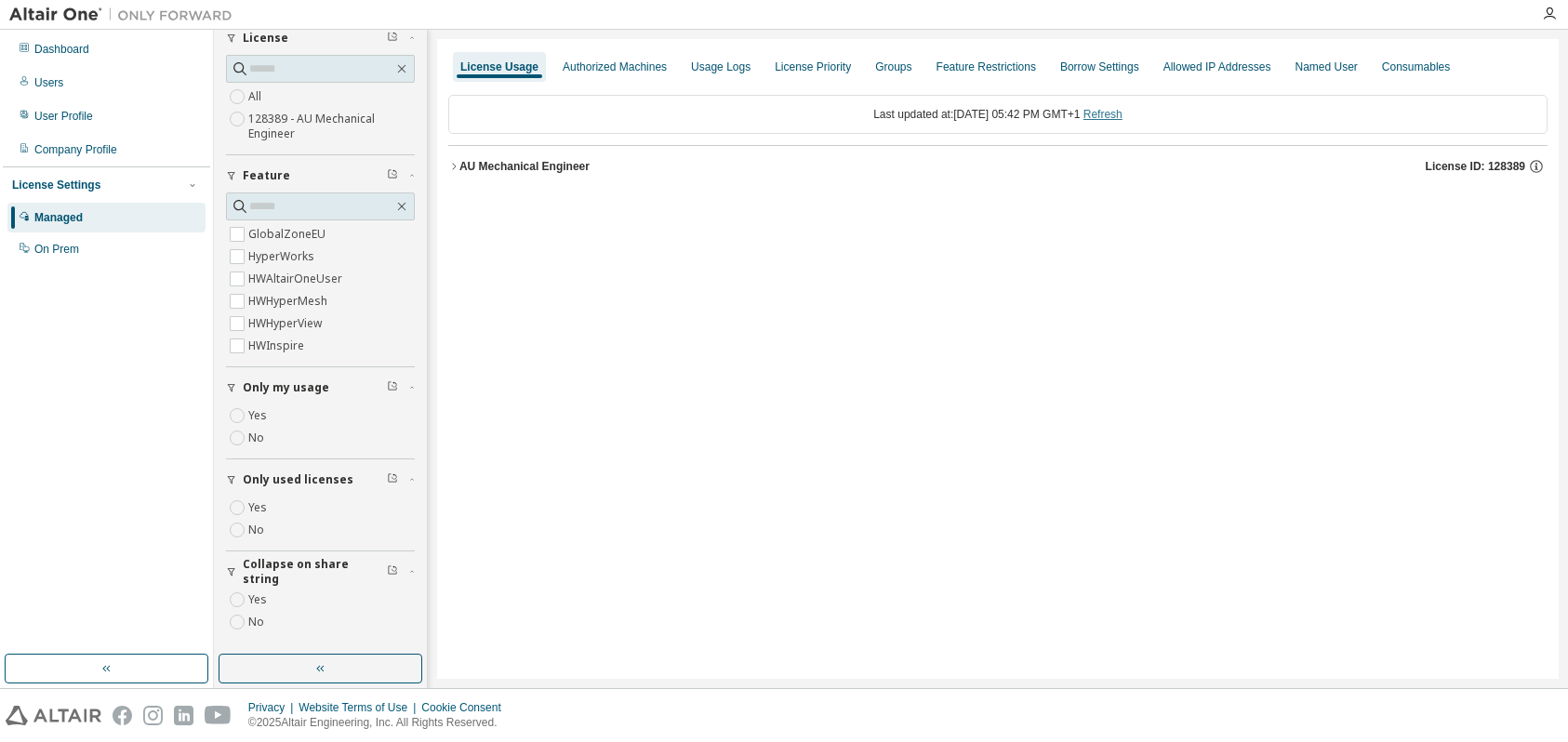
scroll to position [78, 0]
click at [449, 163] on icon "button" at bounding box center [454, 167] width 12 height 12
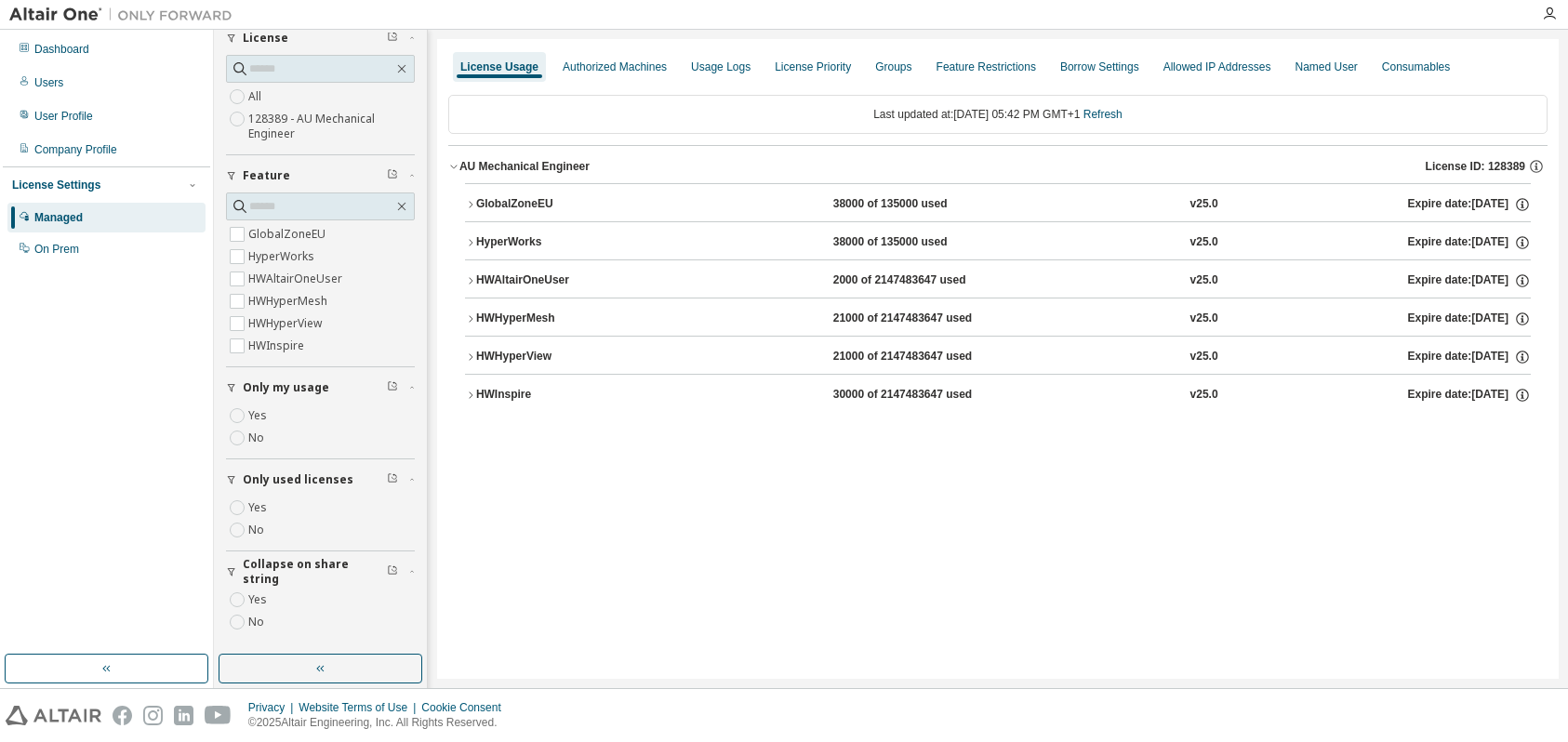
click at [471, 203] on icon "button" at bounding box center [471, 205] width 12 height 12
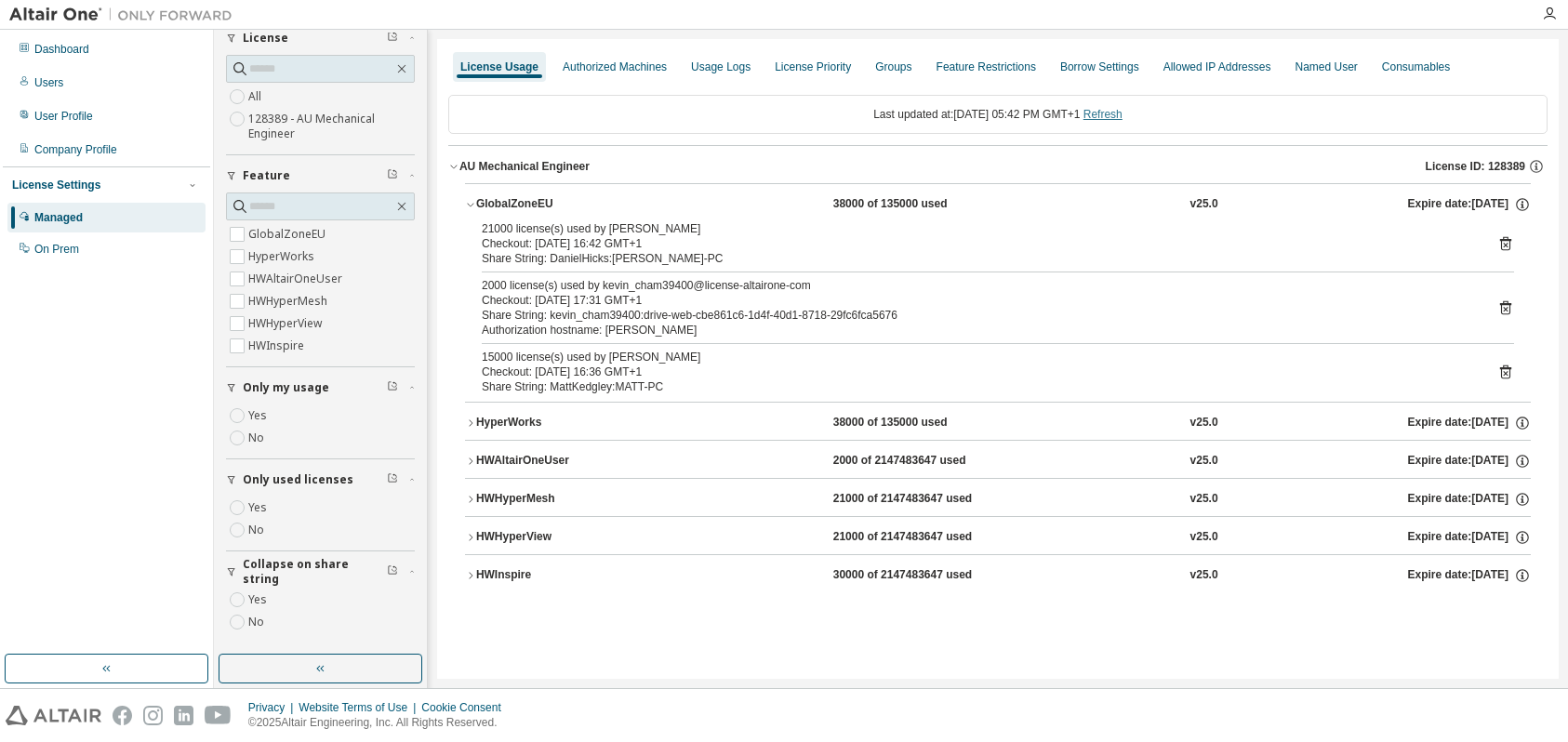
click at [1123, 114] on link "Refresh" at bounding box center [1103, 113] width 39 height 13
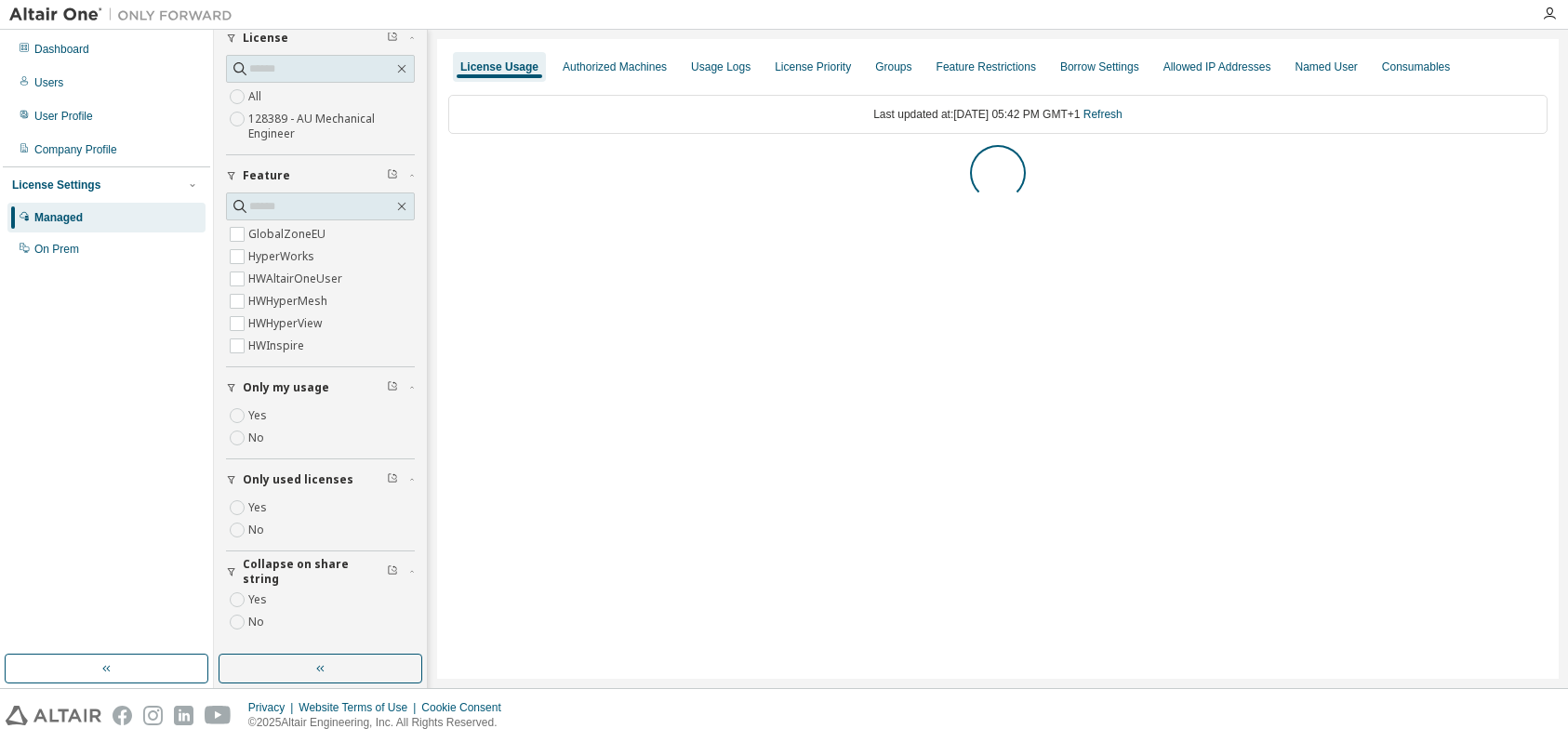
scroll to position [122, 0]
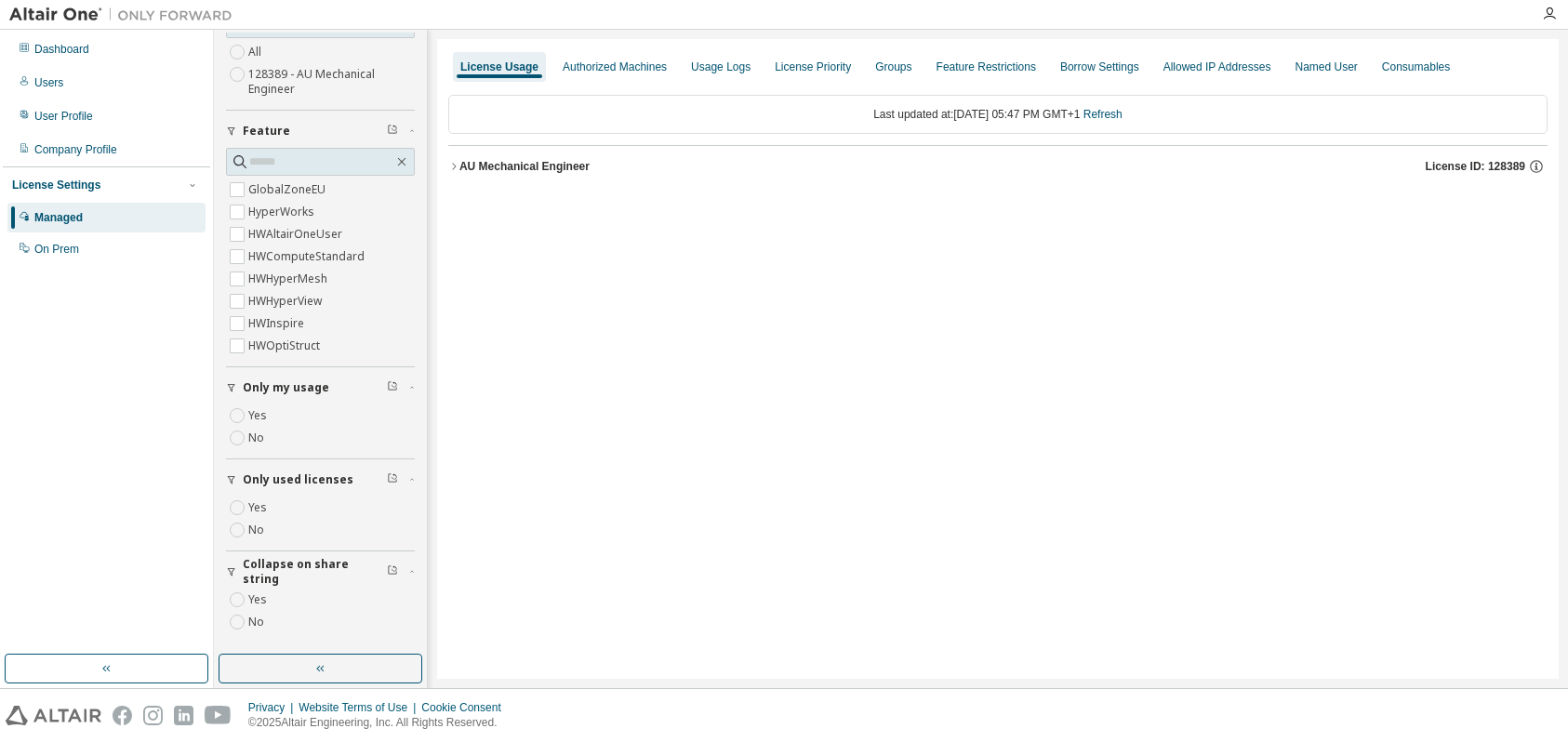
click at [451, 162] on icon "button" at bounding box center [454, 167] width 12 height 12
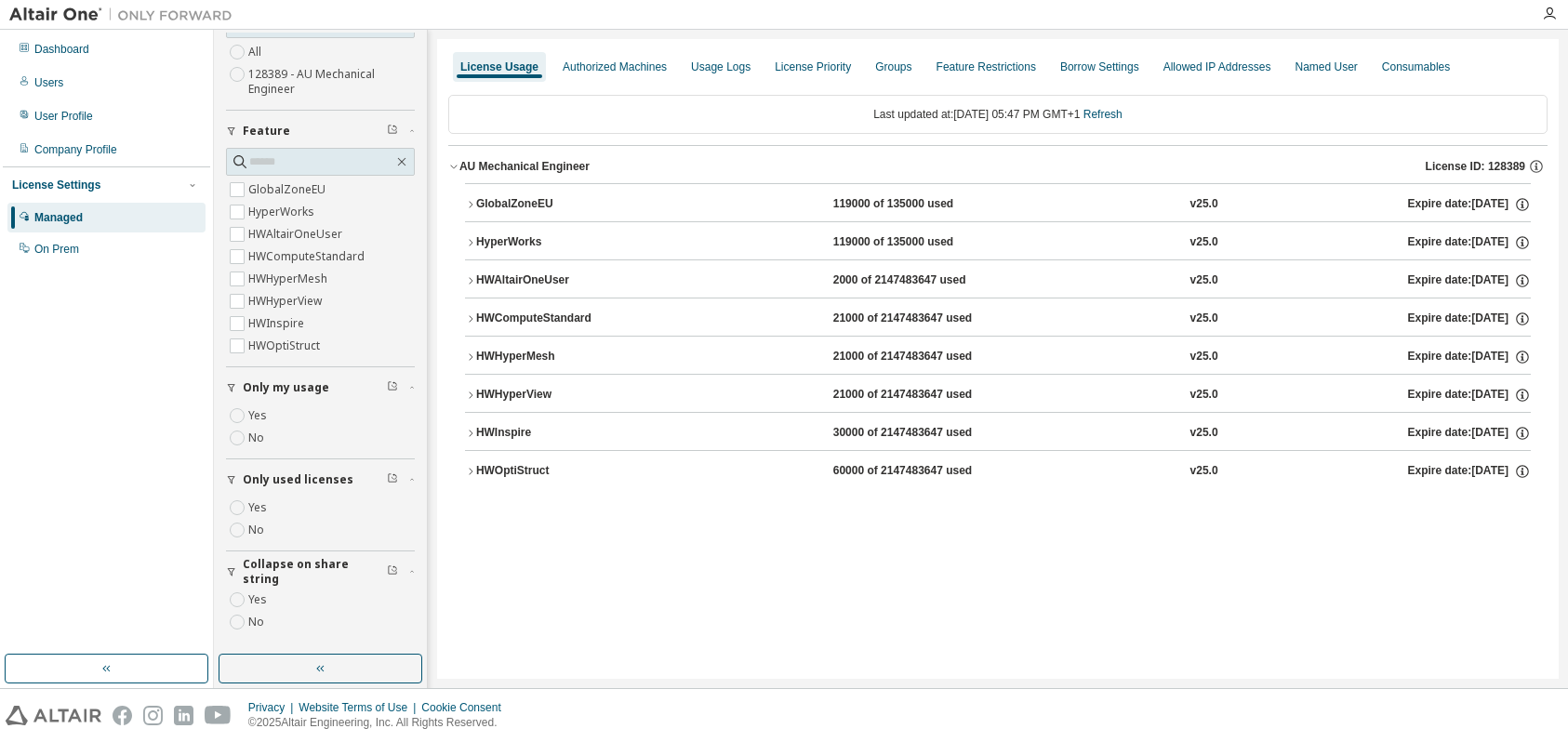
click at [466, 203] on icon "button" at bounding box center [471, 205] width 12 height 12
